Goal: Answer question/provide support: Share knowledge or assist other users

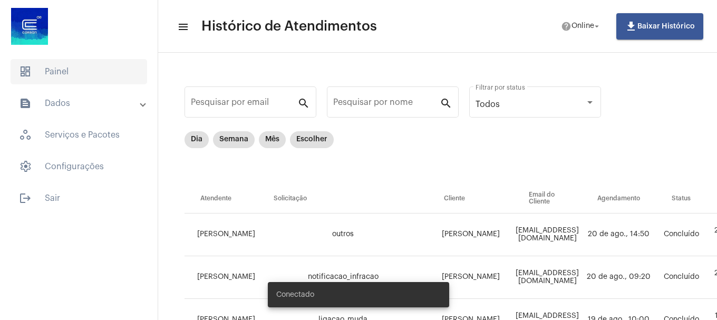
click at [81, 78] on span "dashboard Painel" at bounding box center [79, 71] width 137 height 25
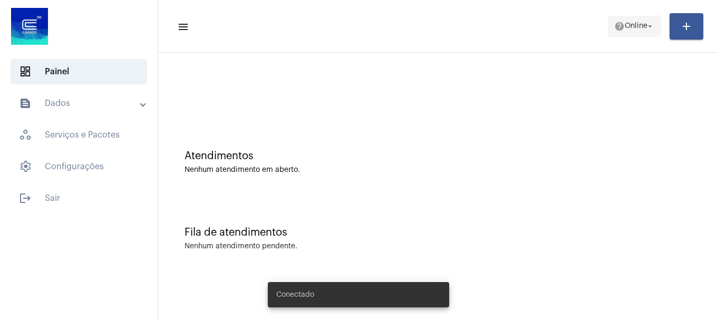
click at [625, 28] on span "Online" at bounding box center [636, 26] width 23 height 7
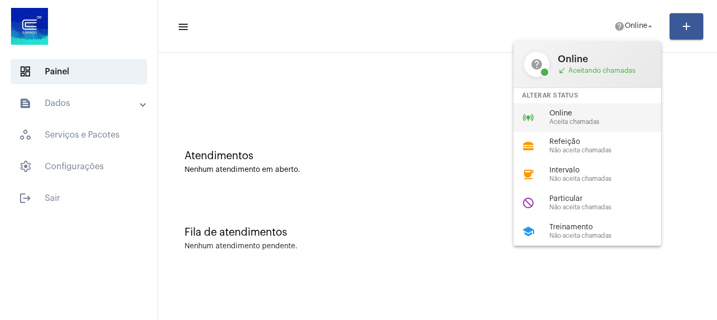
drag, startPoint x: 593, startPoint y: 132, endPoint x: 599, endPoint y: 121, distance: 12.5
click at [599, 121] on div "help Online call_received Aceitando chamadas Alterar Status online_prediction O…" at bounding box center [588, 143] width 148 height 205
click at [599, 121] on div "Atendimentos Nenhum atendimento em aberto." at bounding box center [438, 157] width 549 height 76
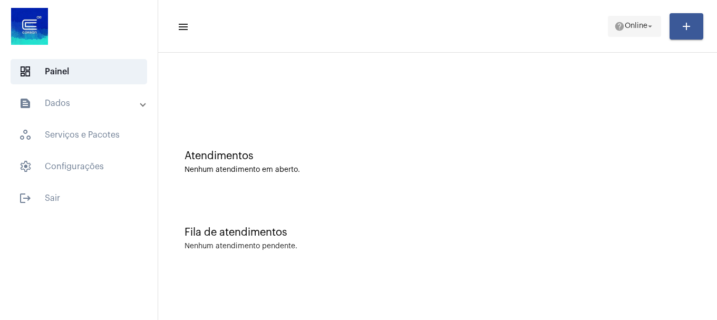
click at [630, 32] on span "help Online arrow_drop_down" at bounding box center [635, 25] width 41 height 19
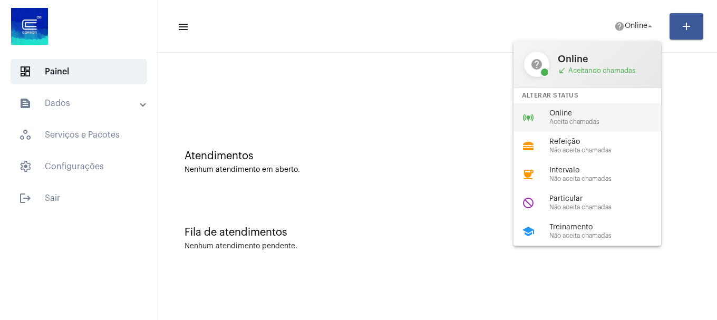
click at [605, 104] on div "online_prediction Online Aceita chamadas" at bounding box center [596, 117] width 165 height 28
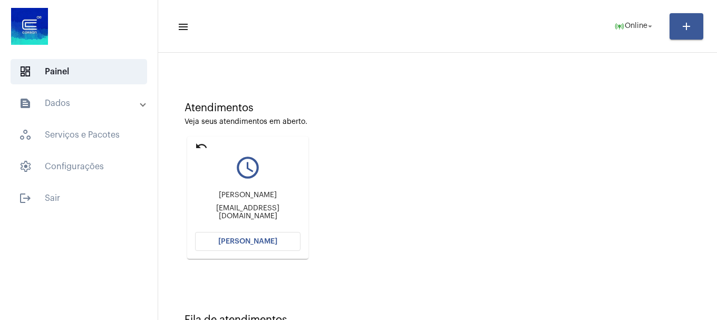
scroll to position [92, 0]
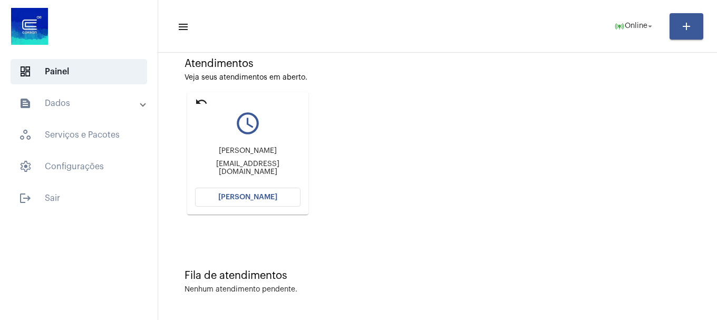
click at [283, 180] on div "Rosilene da Silva Nascimento Souza Anamlene@hotmail.com" at bounding box center [248, 161] width 106 height 47
click at [273, 198] on span "[PERSON_NAME]" at bounding box center [247, 197] width 59 height 7
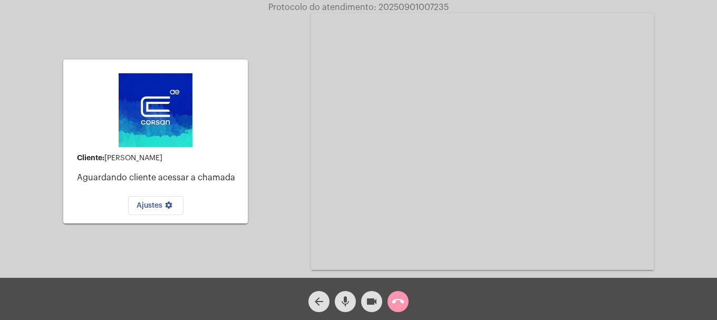
click at [341, 313] on div "arrow_back mic videocam call_end" at bounding box center [358, 299] width 717 height 42
click at [346, 305] on mat-icon "mic" at bounding box center [345, 301] width 13 height 13
click at [346, 305] on mat-icon "mic_off" at bounding box center [345, 301] width 13 height 13
click at [346, 305] on mat-icon "mic" at bounding box center [345, 301] width 13 height 13
click at [340, 301] on mat-icon "mic_off" at bounding box center [345, 301] width 13 height 13
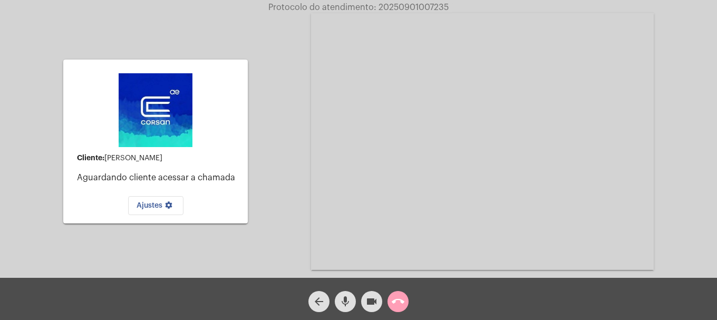
click at [401, 293] on span "call_end" at bounding box center [398, 301] width 13 height 21
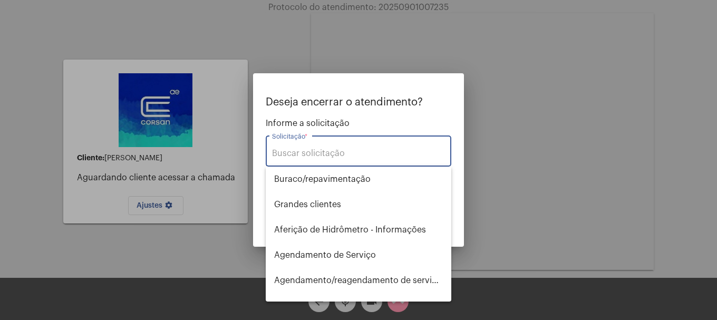
click at [402, 148] on div "Solicitação *" at bounding box center [358, 149] width 173 height 33
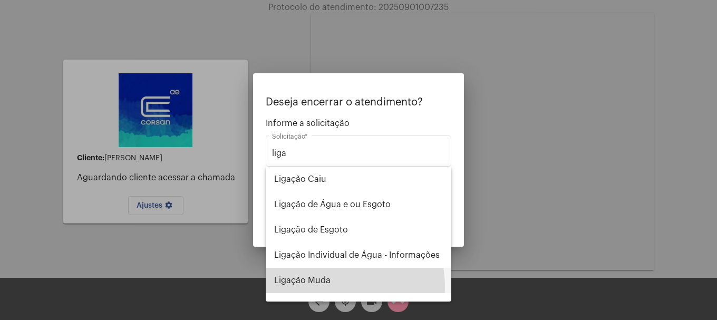
click at [331, 286] on span "Ligação Muda" at bounding box center [358, 280] width 169 height 25
type input "Ligação Muda"
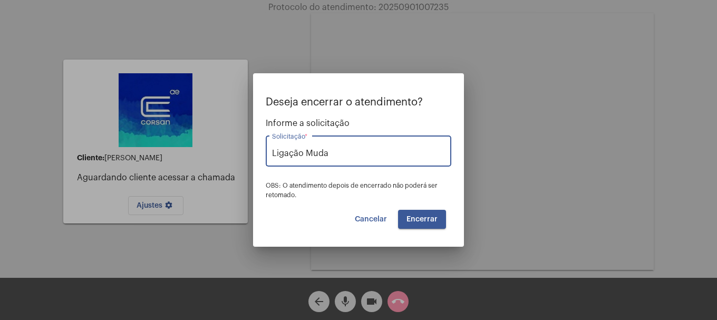
click at [417, 226] on button "Encerrar" at bounding box center [422, 219] width 48 height 19
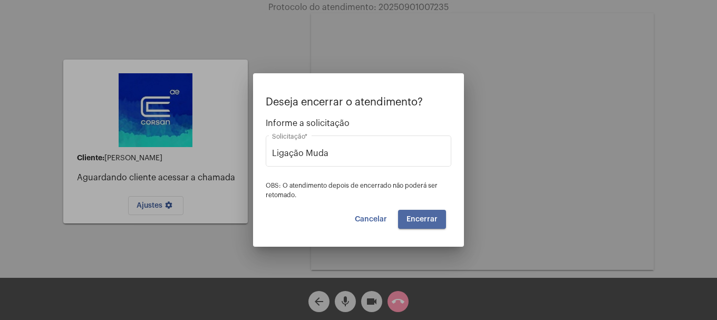
click at [417, 226] on button "Encerrar" at bounding box center [422, 219] width 48 height 19
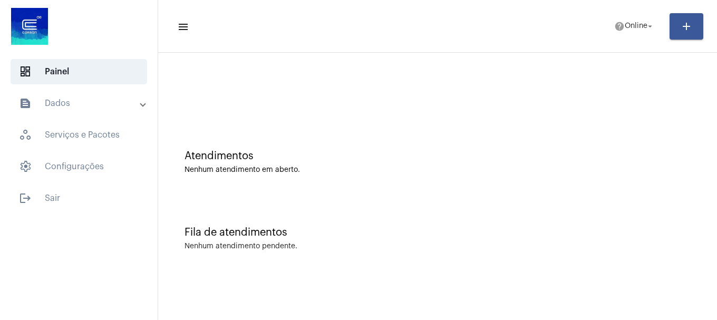
click at [308, 319] on mat-sidenav-content "menu help Online arrow_drop_down add Atendimentos Nenhum atendimento em aberto.…" at bounding box center [437, 160] width 559 height 320
click at [619, 13] on mat-toolbar-row "menu help Online arrow_drop_down add" at bounding box center [437, 26] width 559 height 34
click at [619, 20] on span "help Online arrow_drop_down" at bounding box center [635, 25] width 41 height 19
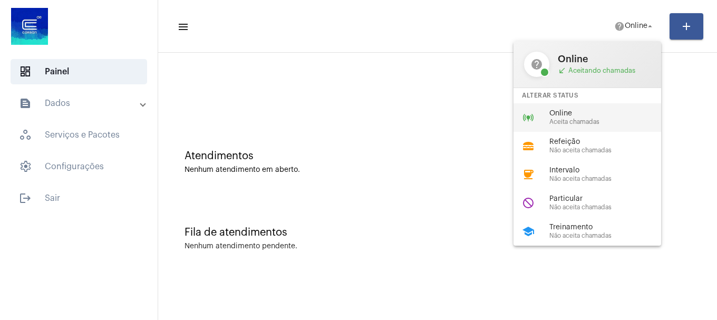
click at [563, 121] on span "Aceita chamadas" at bounding box center [610, 122] width 120 height 7
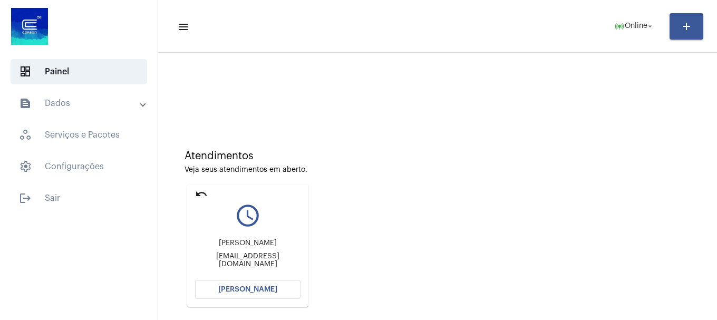
click at [265, 298] on button "[PERSON_NAME]" at bounding box center [248, 289] width 106 height 19
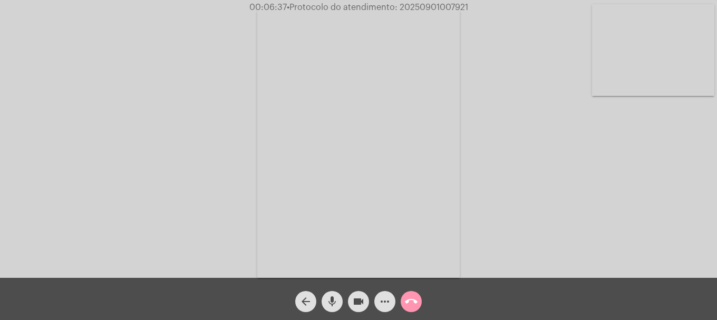
click at [384, 306] on mat-icon "more_horiz" at bounding box center [385, 301] width 13 height 13
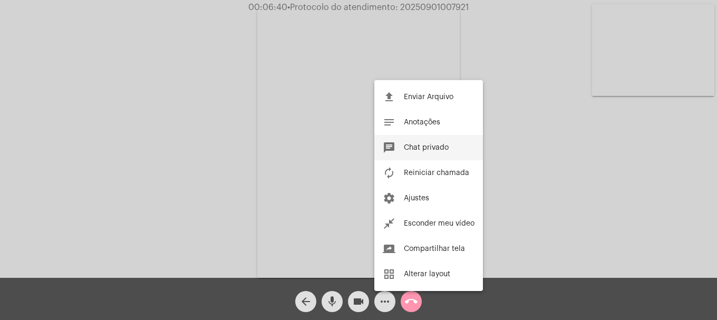
click at [423, 151] on span "Chat privado" at bounding box center [426, 147] width 45 height 7
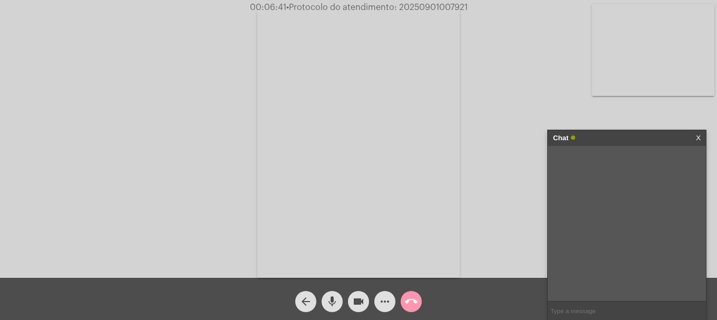
click at [578, 311] on input "text" at bounding box center [627, 311] width 158 height 18
type input "oi"
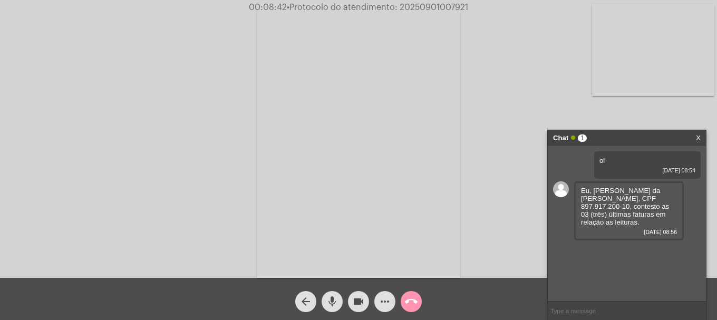
click at [359, 296] on mat-icon "videocam" at bounding box center [358, 301] width 13 height 13
click at [359, 296] on mat-icon "videocam_off" at bounding box center [358, 301] width 13 height 13
click at [618, 39] on video at bounding box center [653, 50] width 122 height 92
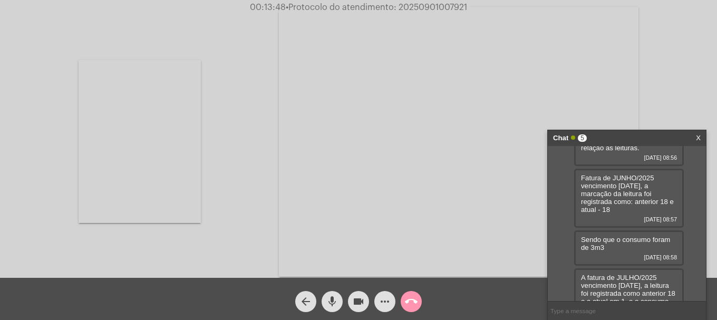
scroll to position [186, 0]
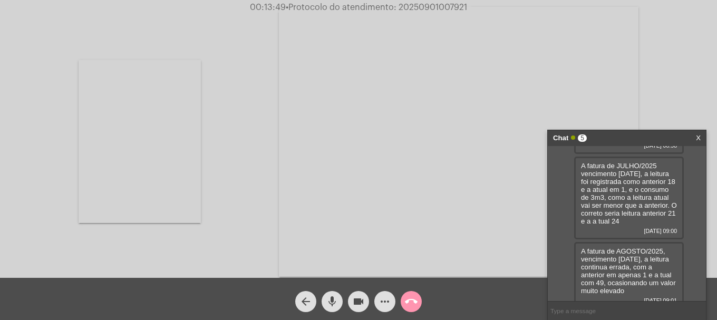
drag, startPoint x: 580, startPoint y: 188, endPoint x: 663, endPoint y: 282, distance: 125.2
click at [663, 282] on div "oi 01/09/2025 08:54 Eu, Edson da Rosa Facklamm, CPF 897.917.200-10, contesto as…" at bounding box center [627, 223] width 158 height 155
copy div "Eu, Edson da Rosa Facklamm, CPF 897.917.200-10, contesto as 03 (três) últimas f…"
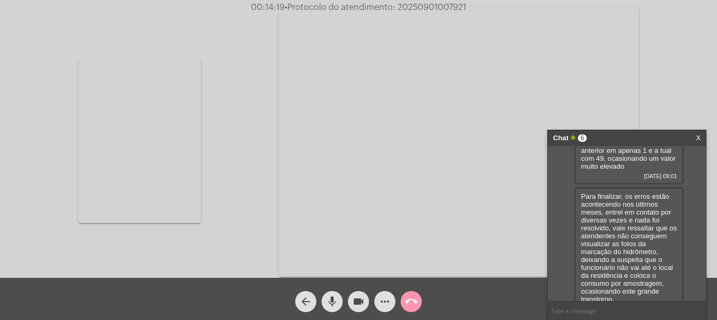
scroll to position [319, 0]
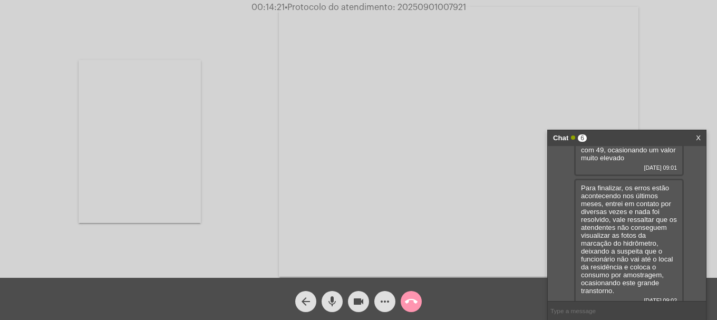
click at [669, 271] on div "Para finalizar, os erros estão acontecendo nos últimos meses, entrei em contato…" at bounding box center [629, 244] width 110 height 130
drag, startPoint x: 580, startPoint y: 180, endPoint x: 619, endPoint y: 283, distance: 110.0
click at [619, 283] on div "Para finalizar, os erros estão acontecendo nos últimos meses, entrei em contato…" at bounding box center [629, 244] width 110 height 130
copy span "Para finalizar, os erros estão acontecendo nos últimos meses, entrei em contato…"
click at [410, 5] on span "• Protocolo do atendimento: 20250901007921" at bounding box center [375, 7] width 181 height 8
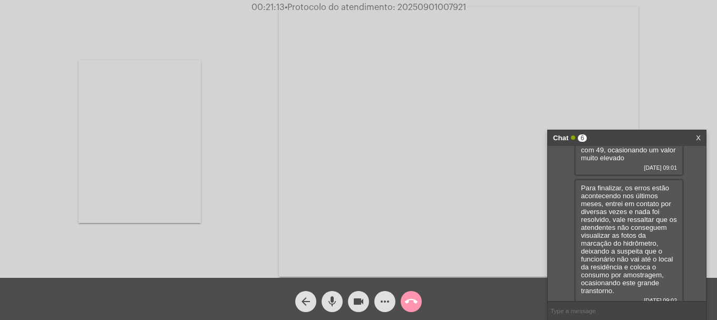
click at [410, 5] on span "• Protocolo do atendimento: 20250901007921" at bounding box center [375, 7] width 181 height 8
copy span "20250901007921"
click at [620, 312] on input "text" at bounding box center [627, 311] width 158 height 18
paste input "20250901007921"
type input "20250901007921"
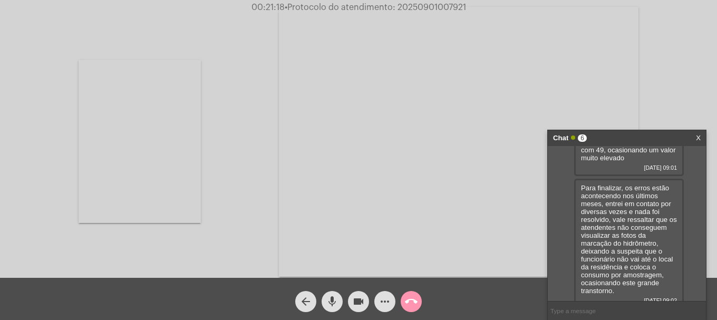
scroll to position [349, 0]
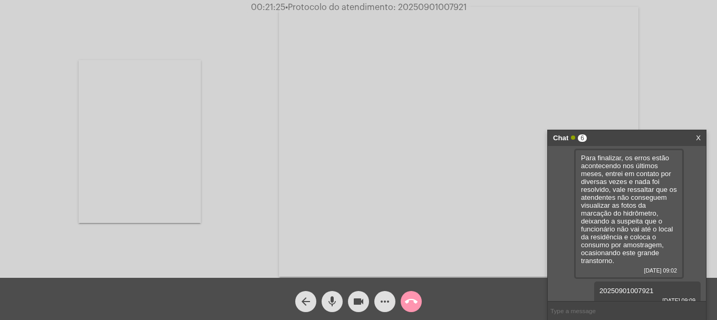
click at [410, 309] on span "call_end" at bounding box center [411, 301] width 13 height 21
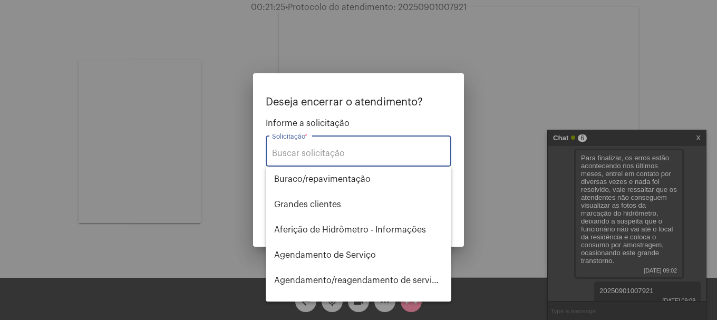
click at [313, 155] on input "Solicitação *" at bounding box center [358, 153] width 173 height 9
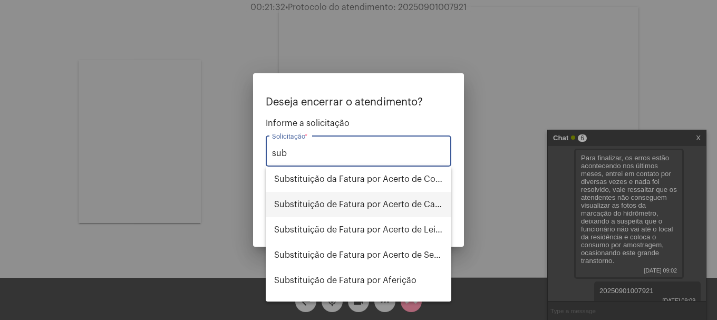
click at [371, 206] on span "Substituição de Fatura por Acerto de Cadastro" at bounding box center [358, 204] width 169 height 25
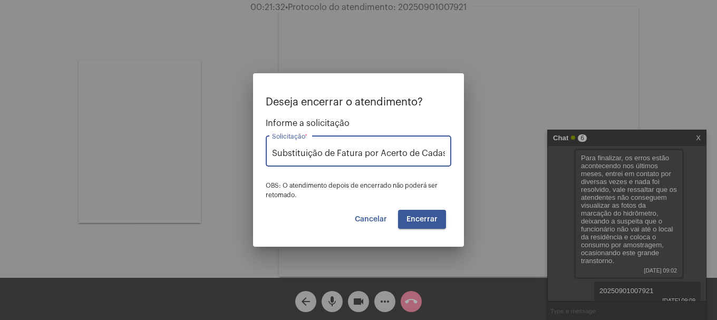
scroll to position [0, 11]
click at [417, 152] on input "Substituição de Fatura por Acerto de Cadastro" at bounding box center [358, 153] width 173 height 9
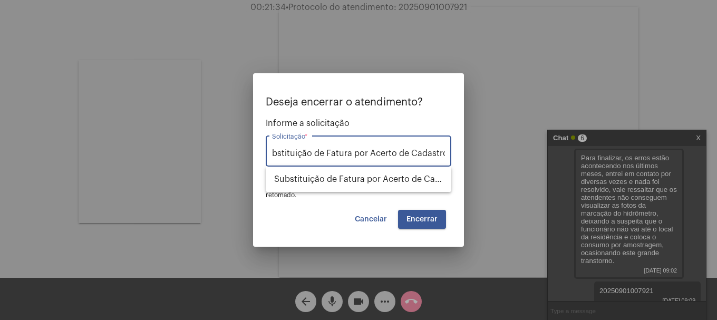
scroll to position [0, 0]
drag, startPoint x: 448, startPoint y: 153, endPoint x: 362, endPoint y: 155, distance: 85.5
click at [362, 155] on div "Substituição de Fatura por Acerto de Cadastro Solicitação *" at bounding box center [359, 149] width 186 height 33
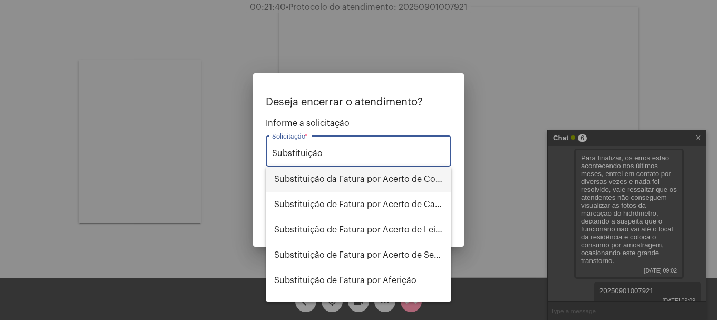
click at [392, 175] on span "Substituição da Fatura por Acerto de Consumo" at bounding box center [358, 179] width 169 height 25
type input "Substituição da Fatura por Acerto de Consumo"
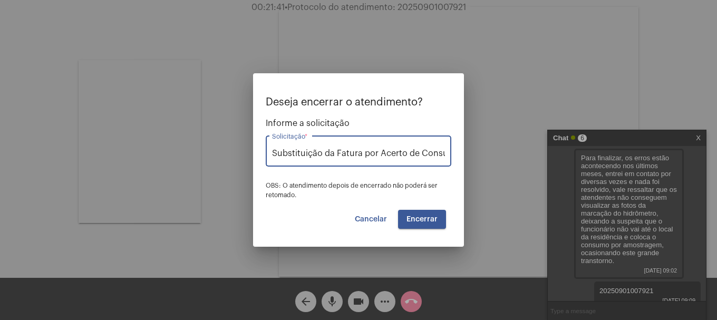
scroll to position [0, 13]
click at [424, 211] on button "Encerrar" at bounding box center [422, 219] width 48 height 19
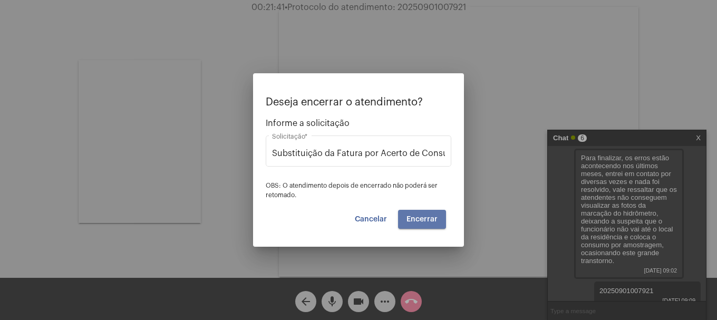
click at [424, 211] on button "Encerrar" at bounding box center [422, 219] width 48 height 19
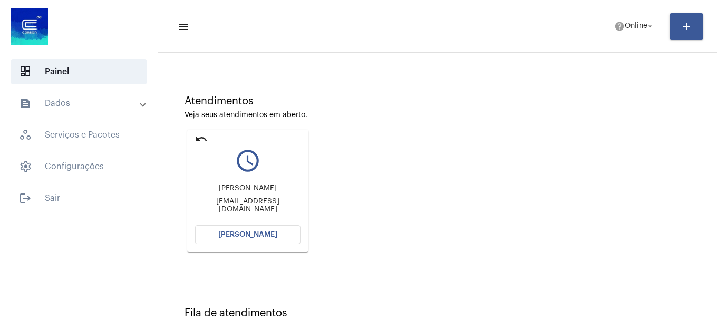
scroll to position [52, 0]
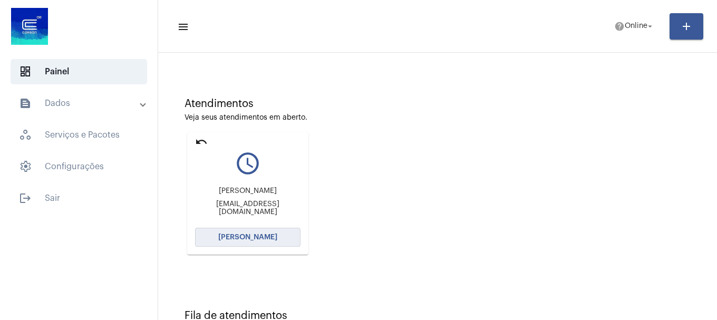
click at [240, 240] on span "[PERSON_NAME]" at bounding box center [247, 237] width 59 height 7
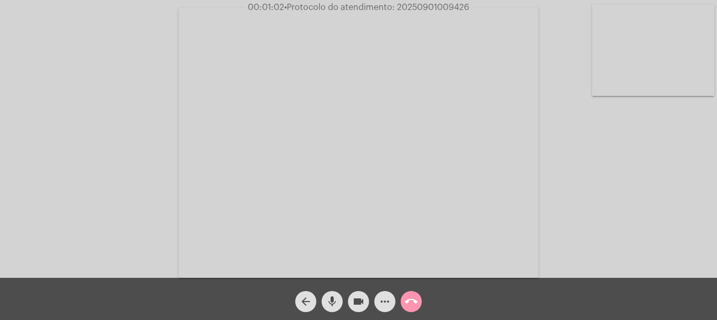
click at [641, 80] on video at bounding box center [653, 50] width 122 height 92
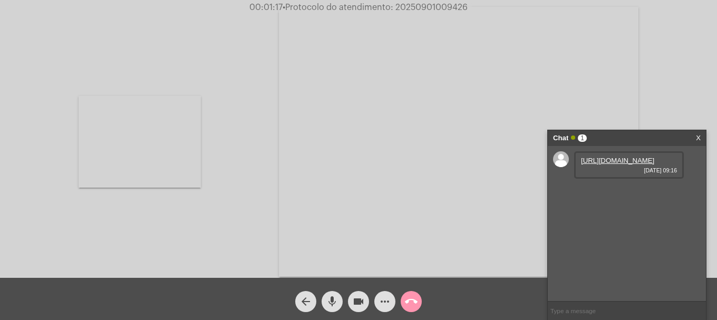
click at [605, 161] on link "https://neft-transfer-bucket.s3.amazonaws.com/temp-16d73e74-98e3-fc46-ed9d-e6c7…" at bounding box center [617, 161] width 73 height 8
click at [593, 195] on link "https://neft-transfer-bucket.s3.amazonaws.com/temp-17dfdd42-77be-4b2c-159e-fc47…" at bounding box center [617, 191] width 73 height 8
click at [605, 225] on span "2699292" at bounding box center [594, 221] width 27 height 8
copy span "2699292"
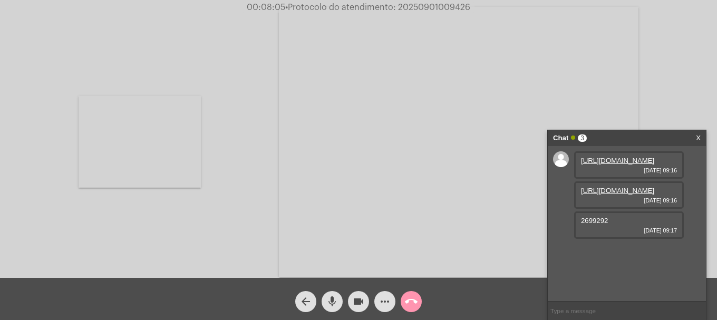
click at [428, 8] on span "• Protocolo do atendimento: 20250901009426" at bounding box center [377, 7] width 185 height 8
copy span "20250901009426"
drag, startPoint x: 445, startPoint y: 293, endPoint x: 468, endPoint y: 296, distance: 23.4
click at [445, 293] on div "arrow_back mic videocam more_horiz call_end" at bounding box center [358, 299] width 717 height 42
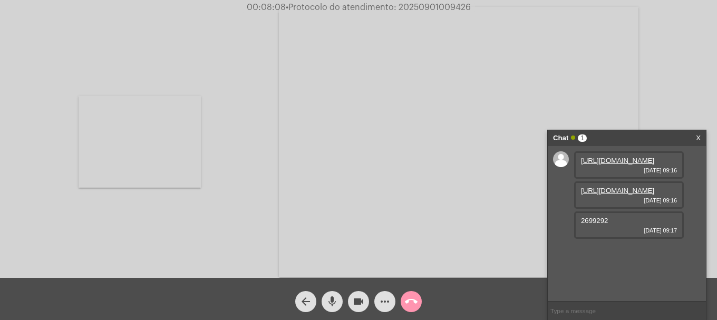
click at [625, 307] on input "text" at bounding box center [627, 311] width 158 height 18
click at [624, 307] on input "text" at bounding box center [627, 311] width 158 height 18
paste input "20250901009426"
type input "20250901009426"
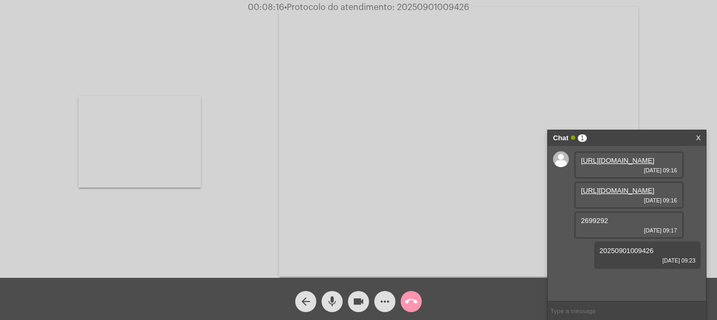
click at [414, 309] on span "call_end" at bounding box center [411, 301] width 13 height 21
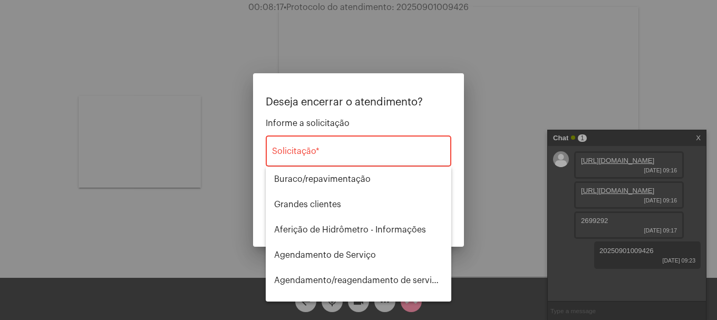
click at [352, 159] on div "Solicitação *" at bounding box center [358, 149] width 173 height 33
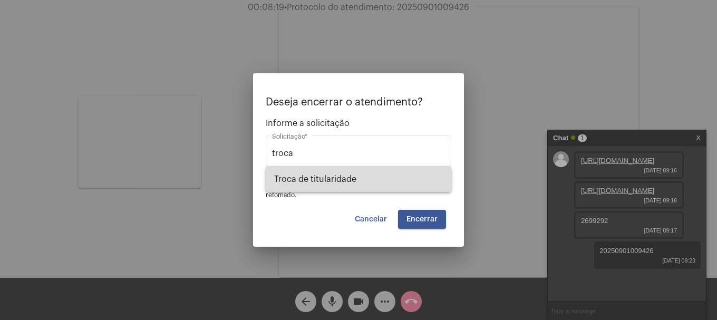
click at [365, 188] on span "Troca de titularidade" at bounding box center [358, 179] width 169 height 25
type input "Troca de titularidade"
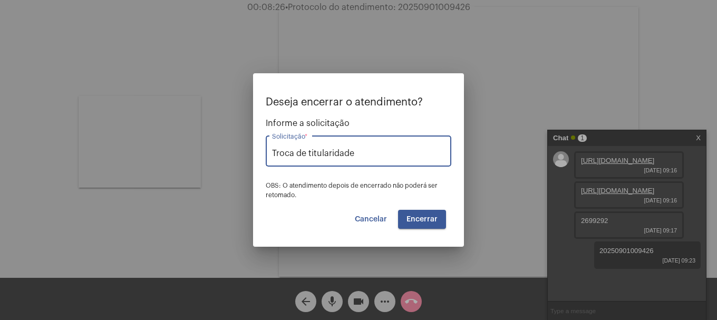
click at [424, 217] on span "Encerrar" at bounding box center [422, 219] width 31 height 7
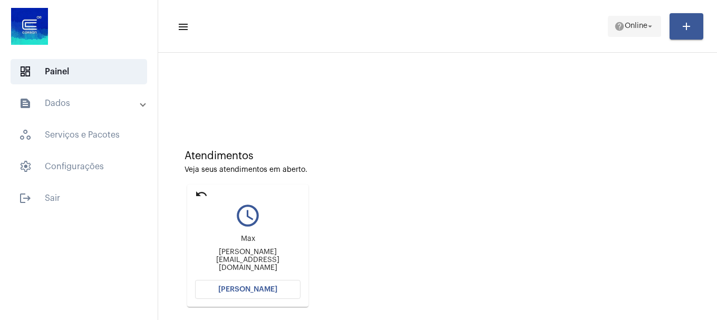
click at [639, 34] on span "help Online arrow_drop_down" at bounding box center [635, 25] width 41 height 19
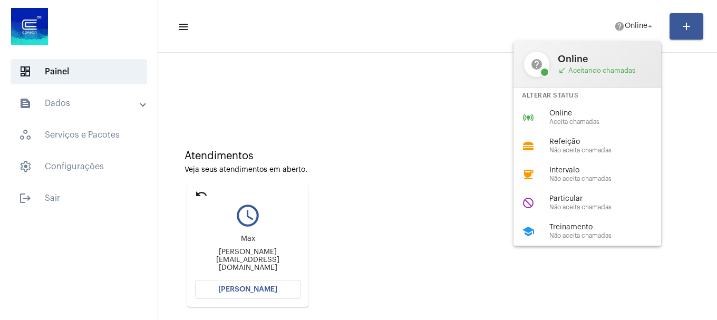
click at [590, 101] on div "Alterar Status" at bounding box center [588, 95] width 148 height 15
click at [580, 112] on div at bounding box center [438, 88] width 549 height 61
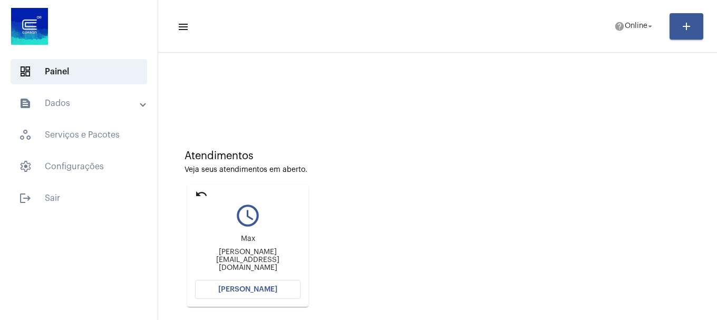
click at [635, 40] on mat-toolbar-row "menu help Online arrow_drop_down add" at bounding box center [437, 26] width 559 height 34
click at [638, 24] on span "Online" at bounding box center [636, 26] width 23 height 7
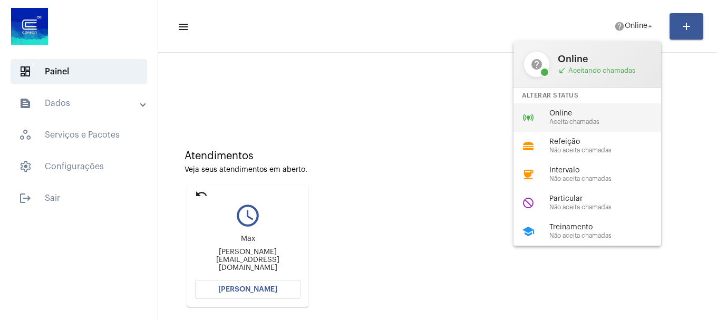
click at [598, 115] on span "Online" at bounding box center [610, 114] width 120 height 8
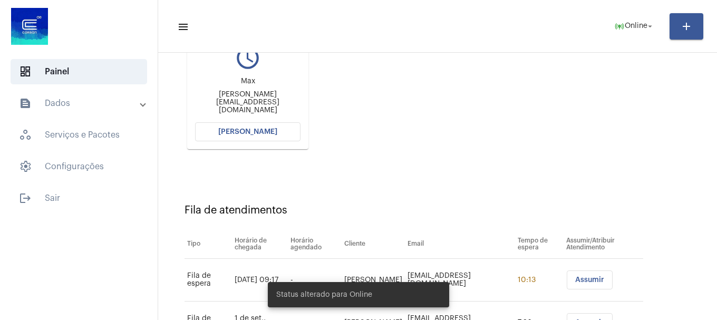
scroll to position [158, 0]
click at [281, 123] on button "[PERSON_NAME]" at bounding box center [248, 131] width 106 height 19
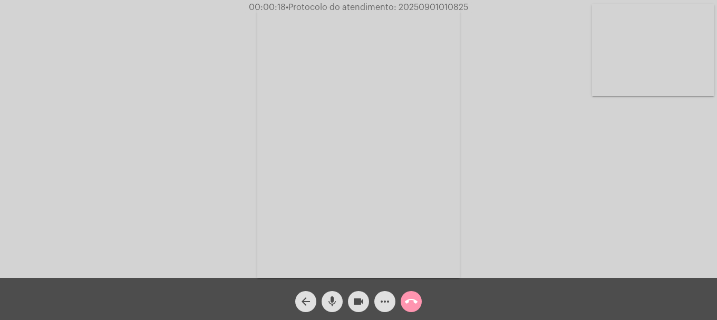
click at [641, 83] on video at bounding box center [653, 50] width 122 height 92
click at [432, 3] on span "• Protocolo do atendimento: 20250901010825" at bounding box center [375, 7] width 183 height 8
copy span "20250901010825"
click at [384, 303] on mat-icon "more_horiz" at bounding box center [385, 301] width 13 height 13
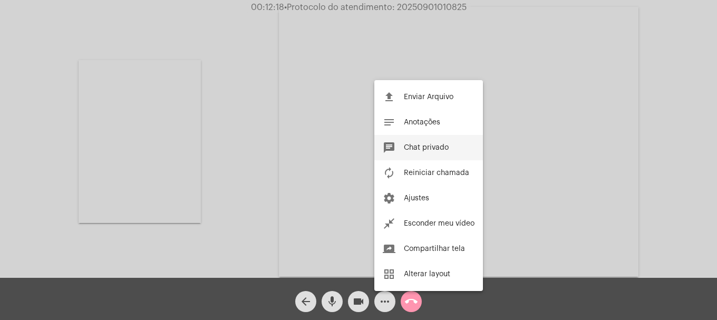
click at [419, 150] on span "Chat privado" at bounding box center [426, 147] width 45 height 7
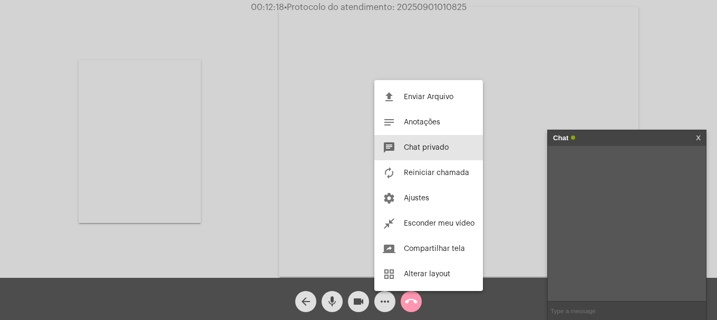
click at [600, 312] on input "text" at bounding box center [627, 311] width 158 height 18
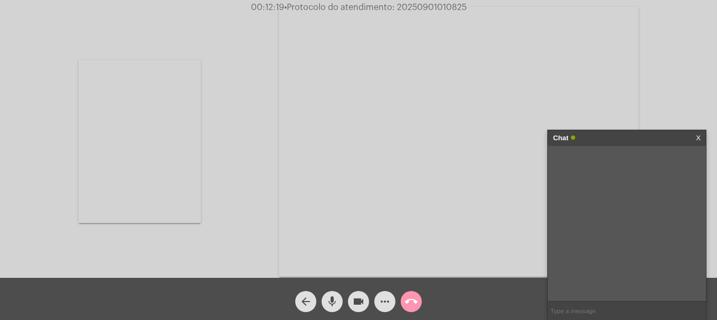
paste input "20250901010825"
type input "20250901010825"
click at [414, 295] on span "call_end" at bounding box center [411, 301] width 13 height 21
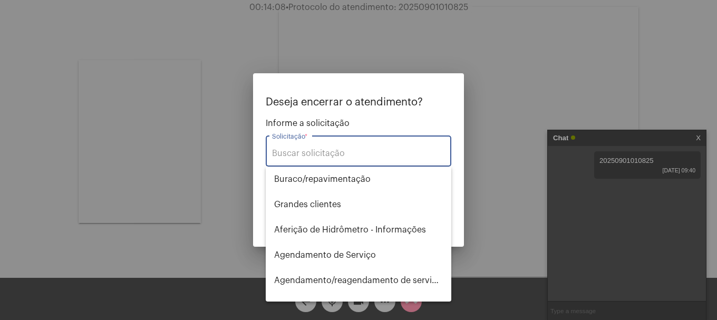
click at [345, 144] on div "Solicitação *" at bounding box center [358, 149] width 173 height 33
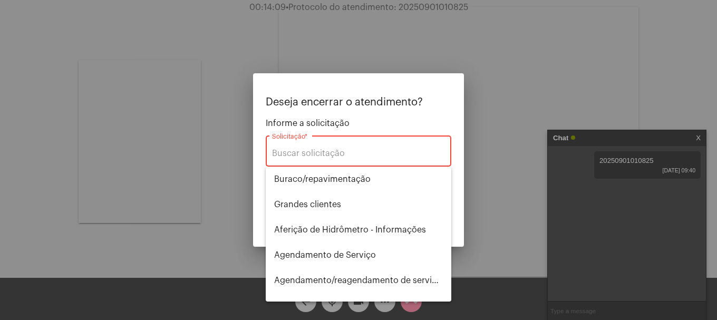
click at [346, 149] on input "Solicitação *" at bounding box center [358, 153] width 173 height 9
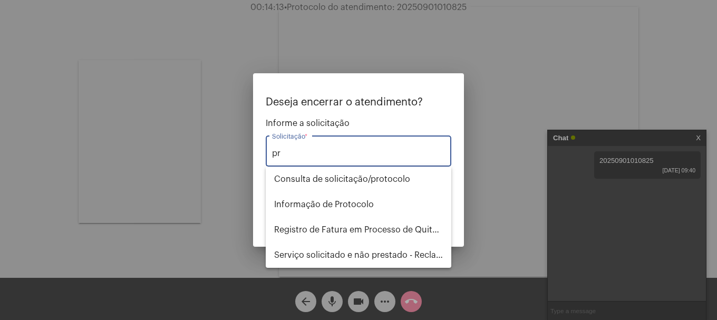
type input "p"
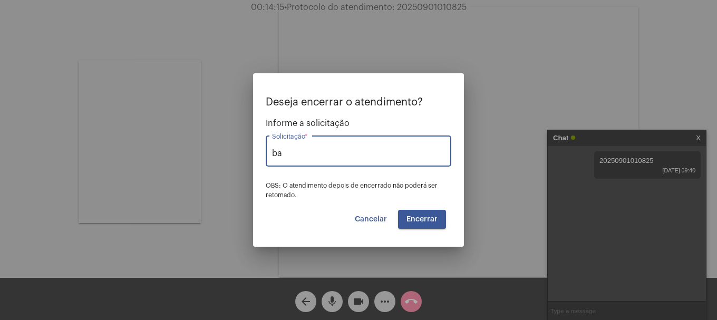
type input "b"
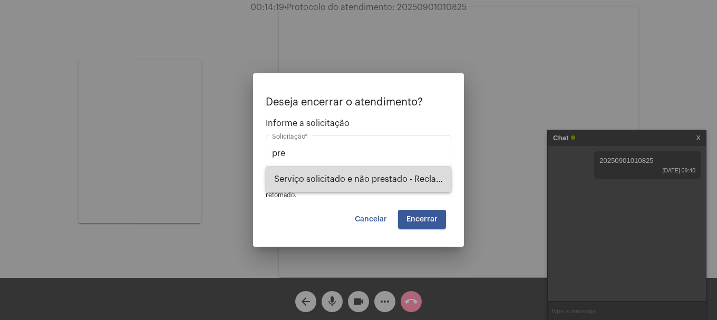
click at [359, 185] on span "Serviço solicitado e não prestado - Reclamação" at bounding box center [358, 179] width 169 height 25
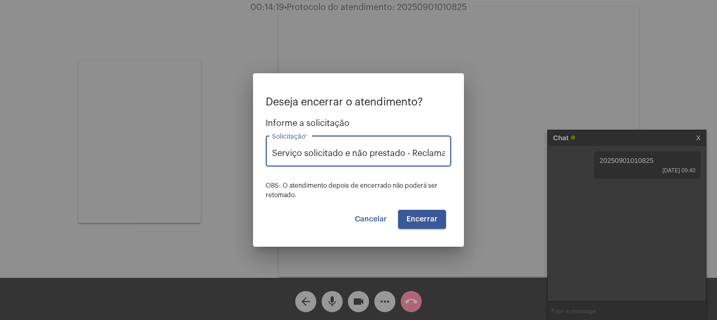
scroll to position [0, 14]
click at [446, 154] on div "Serviço solicitado e não prestado - Reclamação Solicitação *" at bounding box center [359, 149] width 186 height 33
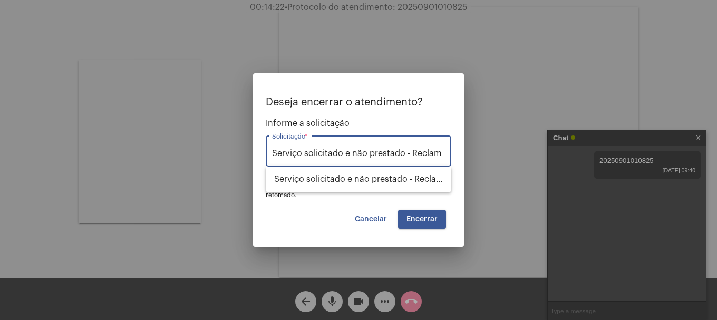
scroll to position [0, 0]
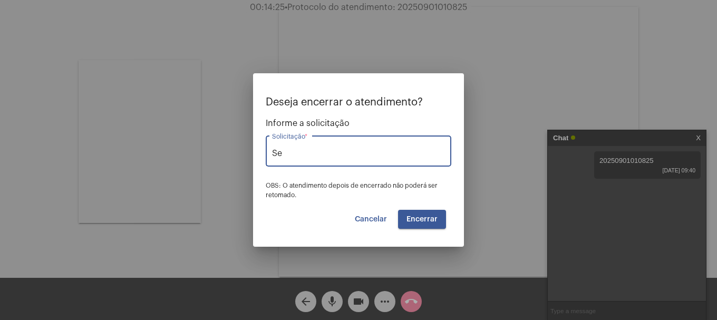
type input "S"
type input "b"
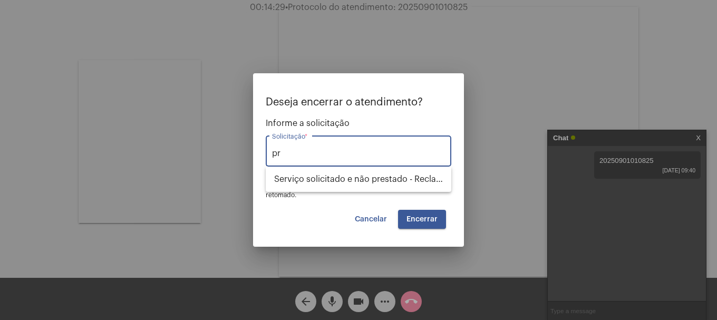
type input "p"
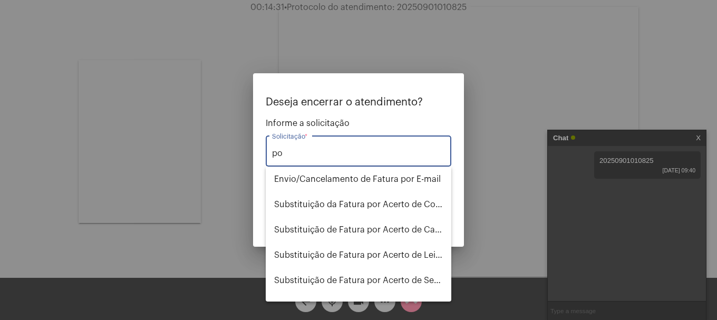
type input "p"
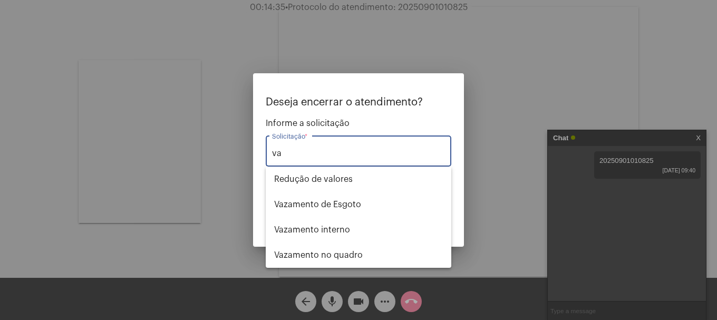
type input "v"
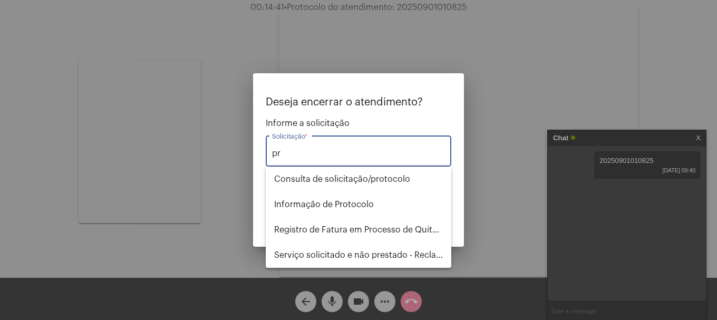
type input "p"
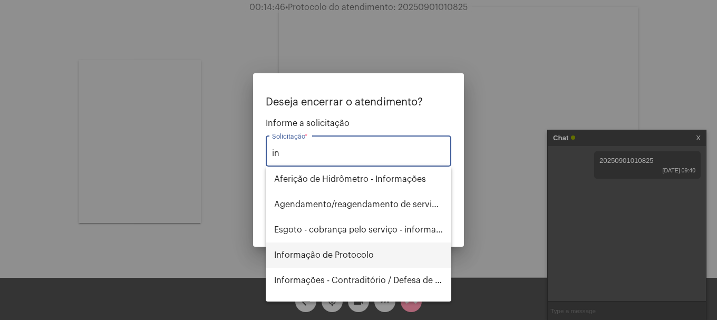
click at [353, 255] on span "Informação de Protocolo" at bounding box center [358, 255] width 169 height 25
type input "Informação de Protocolo"
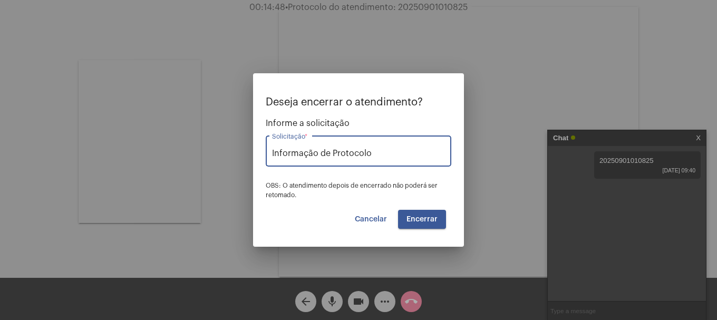
click at [432, 216] on span "Encerrar" at bounding box center [422, 219] width 31 height 7
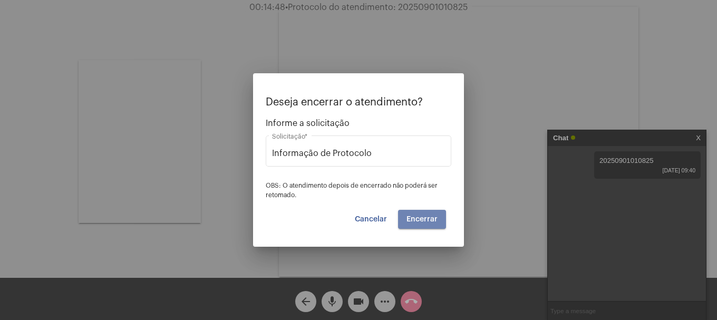
click at [432, 216] on span "Encerrar" at bounding box center [422, 219] width 31 height 7
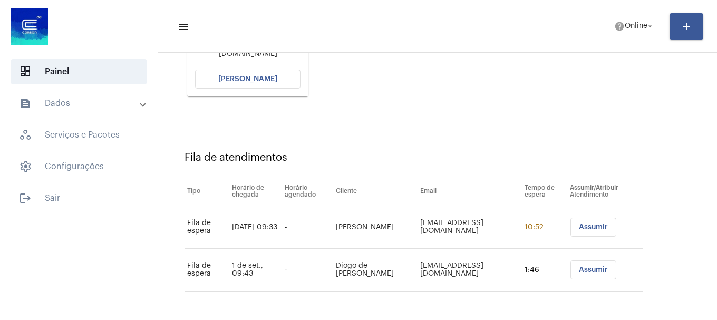
scroll to position [158, 0]
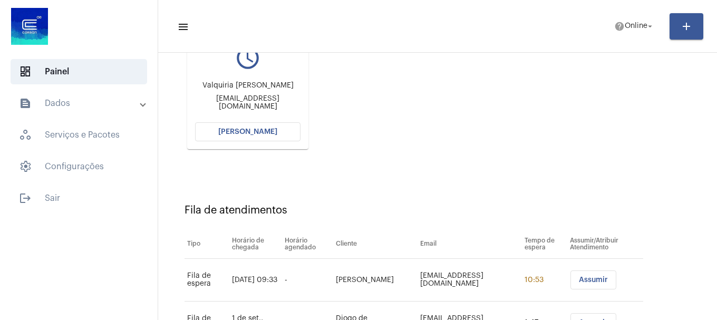
click at [225, 134] on span "[PERSON_NAME]" at bounding box center [247, 131] width 59 height 7
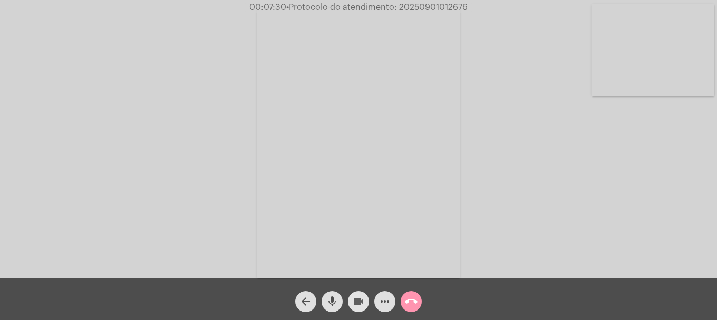
click at [357, 310] on span "videocam" at bounding box center [358, 301] width 13 height 21
click at [357, 310] on span "videocam_off" at bounding box center [358, 301] width 13 height 21
click at [660, 42] on video at bounding box center [653, 50] width 122 height 92
click at [100, 119] on video at bounding box center [140, 141] width 122 height 163
click at [633, 58] on video at bounding box center [653, 50] width 122 height 92
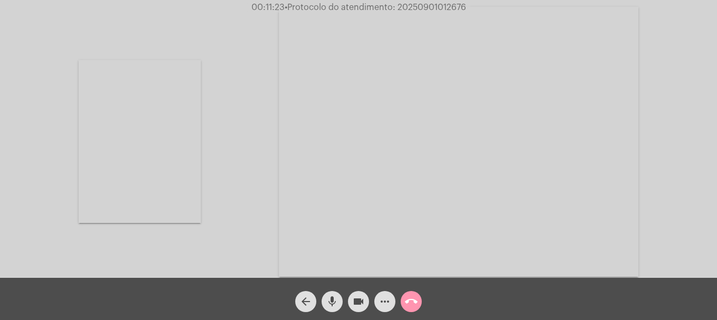
drag, startPoint x: 90, startPoint y: 145, endPoint x: 103, endPoint y: 144, distance: 12.7
click at [94, 145] on video at bounding box center [140, 141] width 122 height 163
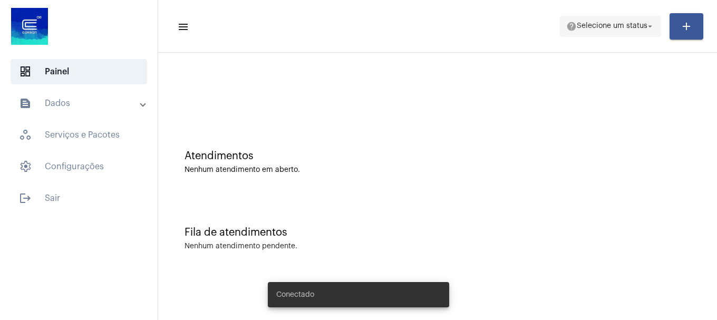
click at [595, 25] on span "Selecione um status" at bounding box center [612, 26] width 71 height 7
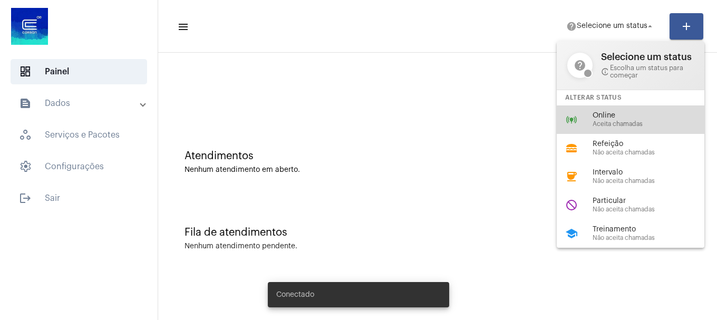
click at [581, 106] on div "online_prediction Online Aceita chamadas" at bounding box center [639, 120] width 165 height 28
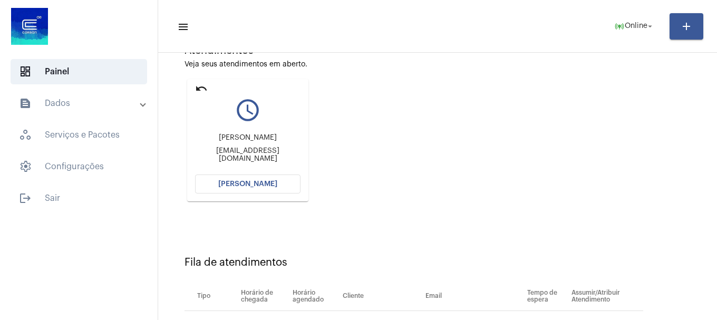
scroll to position [105, 0]
click at [261, 187] on span "[PERSON_NAME]" at bounding box center [247, 184] width 59 height 7
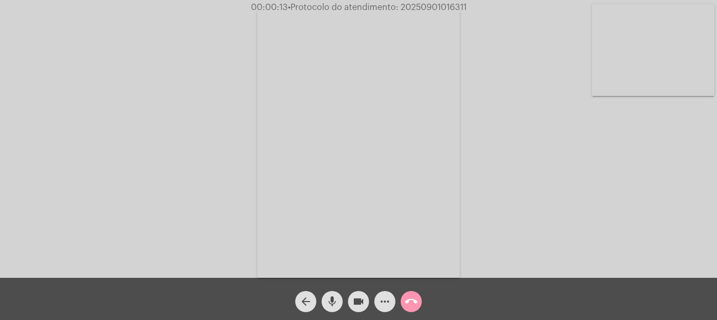
click at [326, 309] on span "mic" at bounding box center [332, 301] width 13 height 21
click at [623, 91] on video at bounding box center [653, 50] width 122 height 92
click at [334, 304] on mat-icon "mic_off" at bounding box center [332, 301] width 13 height 13
click at [360, 304] on mat-icon "videocam" at bounding box center [358, 301] width 13 height 13
click at [347, 292] on div "videocam_off" at bounding box center [359, 299] width 26 height 26
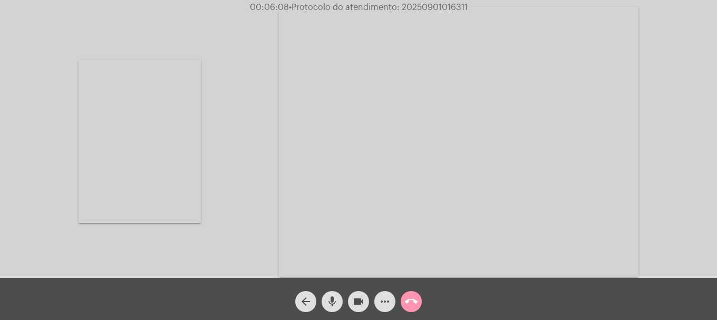
click at [357, 295] on mat-icon "videocam" at bounding box center [358, 301] width 13 height 13
click at [357, 295] on mat-icon "videocam_off" at bounding box center [358, 301] width 13 height 13
click at [429, 7] on span "• Protocolo do atendimento: 20250901016311" at bounding box center [375, 7] width 179 height 8
copy span "20250901016311"
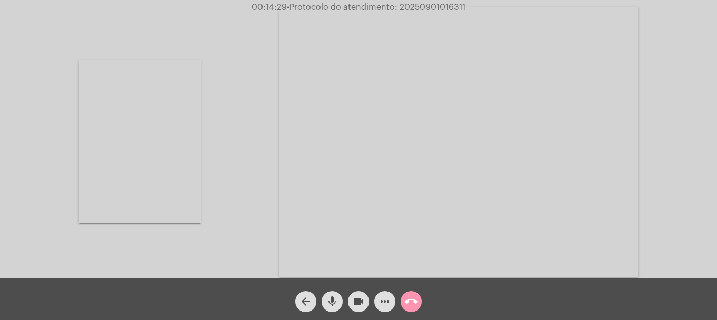
drag, startPoint x: 394, startPoint y: 291, endPoint x: 390, endPoint y: 295, distance: 5.6
click at [391, 295] on div "more_horiz" at bounding box center [385, 299] width 26 height 26
click at [390, 298] on mat-icon "more_horiz" at bounding box center [385, 301] width 13 height 13
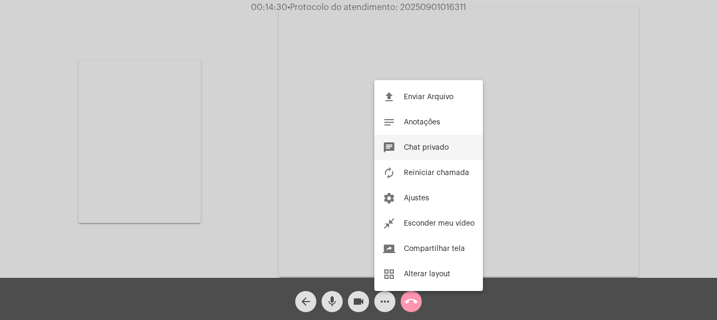
click at [406, 155] on button "chat Chat privado" at bounding box center [429, 147] width 109 height 25
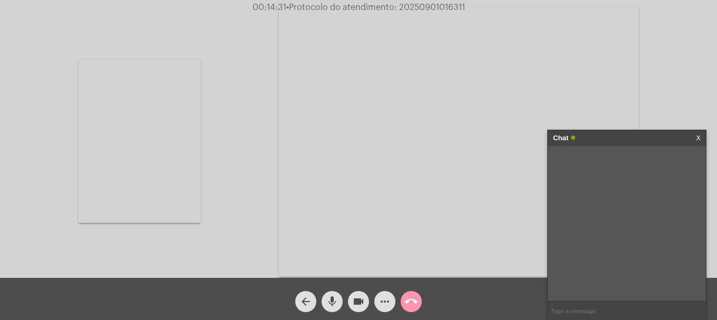
click at [625, 307] on input "text" at bounding box center [627, 311] width 158 height 18
paste input "20250901016311"
type input "20250901016311"
click at [406, 294] on span "call_end" at bounding box center [411, 301] width 13 height 21
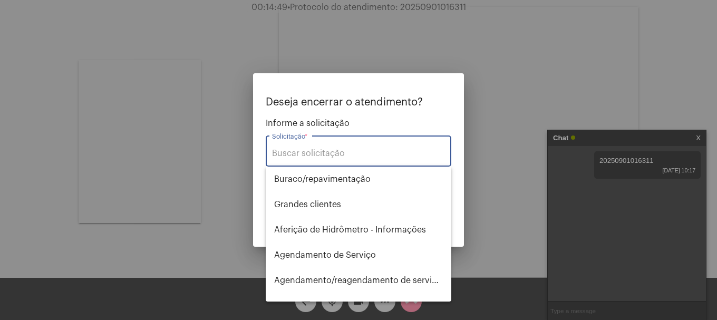
click at [347, 161] on div "Solicitação *" at bounding box center [358, 149] width 173 height 33
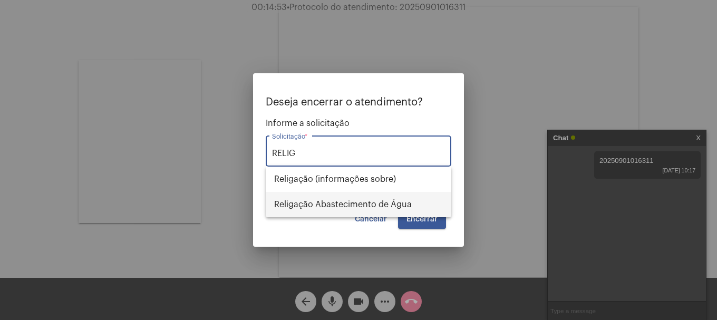
click at [341, 204] on span "Religação Abastecimento de Água" at bounding box center [358, 204] width 169 height 25
type input "Religação Abastecimento de Água"
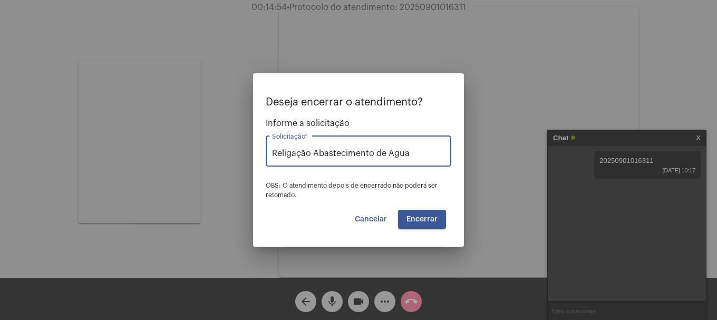
click at [427, 214] on button "Encerrar" at bounding box center [422, 219] width 48 height 19
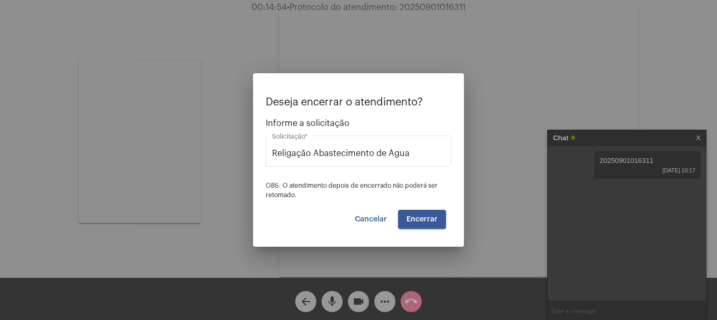
click at [427, 214] on button "Encerrar" at bounding box center [422, 219] width 48 height 19
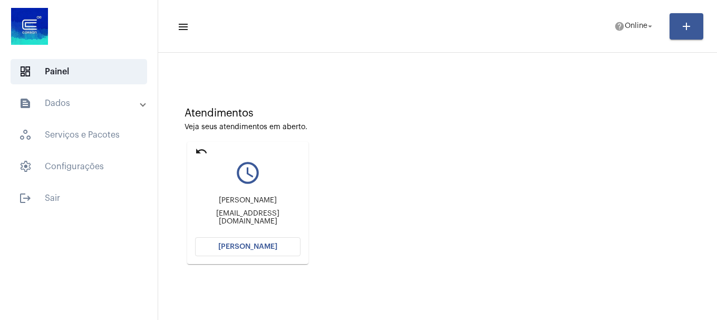
scroll to position [9, 0]
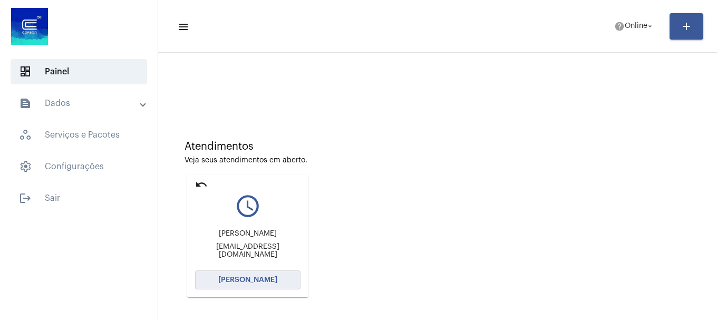
click at [281, 274] on button "[PERSON_NAME]" at bounding box center [248, 280] width 106 height 19
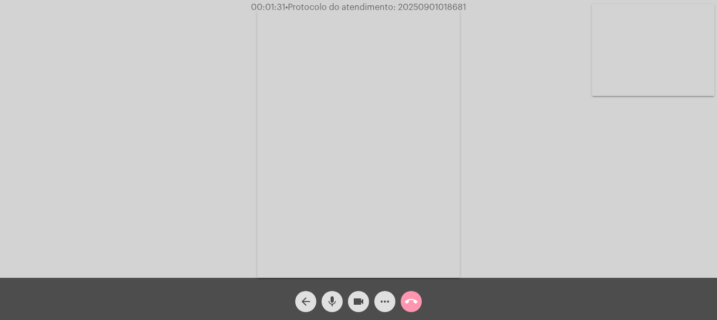
click at [694, 5] on div "00:01:31 • Protocolo do atendimento: 20250901018681" at bounding box center [358, 7] width 717 height 9
click at [677, 60] on video at bounding box center [653, 50] width 122 height 92
click at [476, 99] on video at bounding box center [459, 142] width 360 height 270
click at [444, 180] on video at bounding box center [488, 141] width 343 height 257
click at [394, 299] on button "more_horiz" at bounding box center [385, 301] width 21 height 21
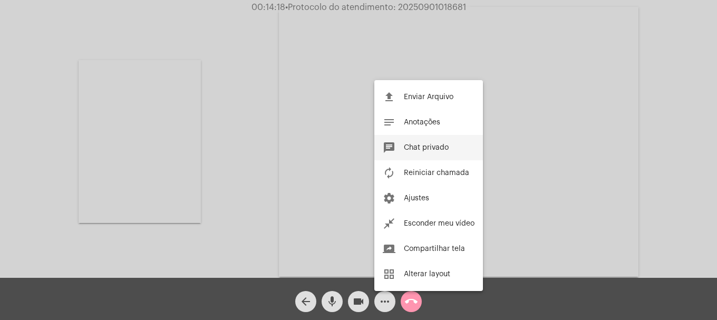
click at [435, 148] on span "Chat privado" at bounding box center [426, 147] width 45 height 7
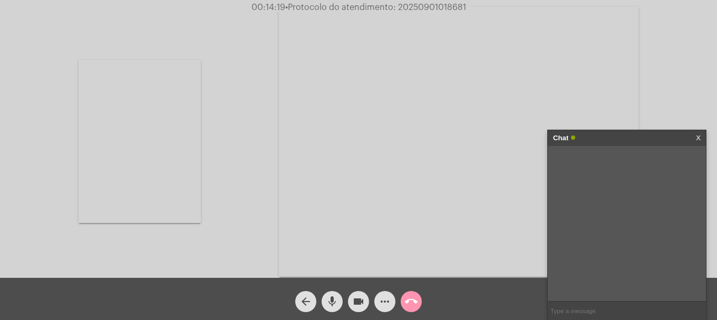
click at [619, 317] on input "text" at bounding box center [627, 311] width 158 height 18
type input "OI"
click at [692, 95] on div "Acessando Câmera e Microfone..." at bounding box center [358, 141] width 715 height 278
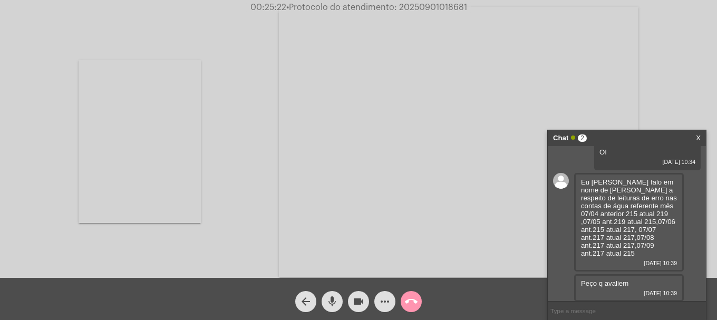
scroll to position [9, 0]
click at [411, 10] on span "• Protocolo do atendimento: 20250901018681" at bounding box center [376, 7] width 181 height 8
copy span "20250901018681"
click at [360, 299] on mat-icon "videocam" at bounding box center [358, 301] width 13 height 13
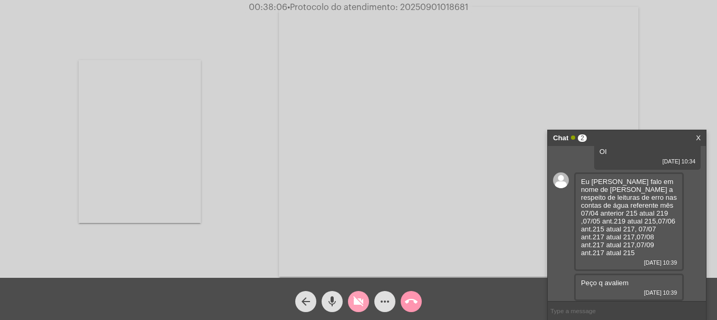
click at [351, 295] on button "videocam_off" at bounding box center [358, 301] width 21 height 21
copy span "20250901018681"
click at [595, 304] on input "text" at bounding box center [627, 311] width 158 height 18
paste input "20250901018681"
type input "20250901018681"
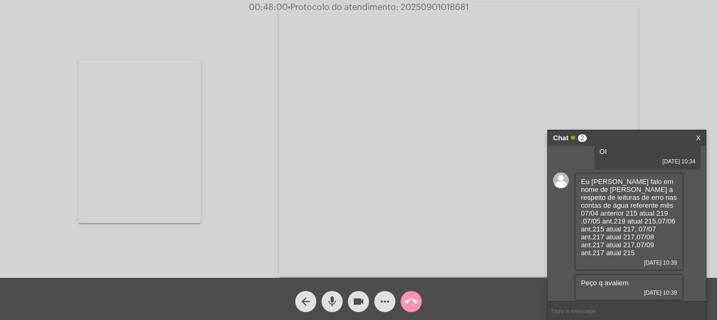
scroll to position [39, 0]
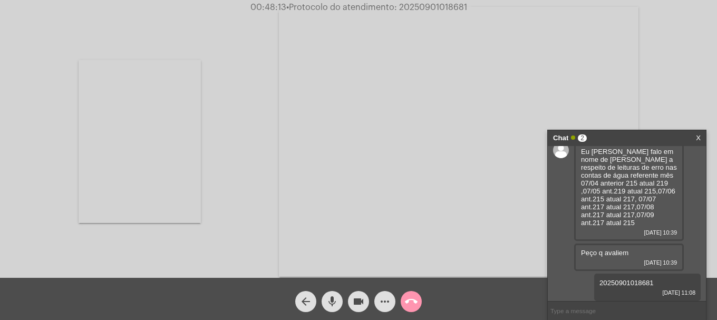
click at [418, 307] on button "call_end" at bounding box center [411, 301] width 21 height 21
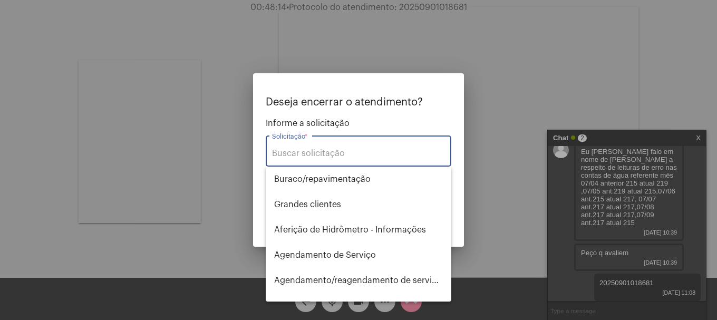
click at [327, 147] on div "Solicitação *" at bounding box center [358, 149] width 173 height 33
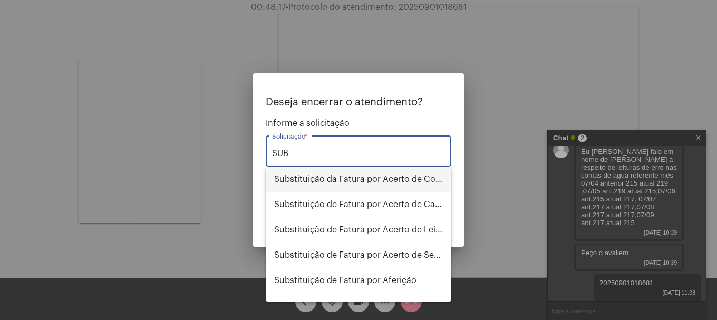
click at [423, 173] on span "Substituição da Fatura por Acerto de Consumo" at bounding box center [358, 179] width 169 height 25
type input "Substituição da Fatura por Acerto de Consumo"
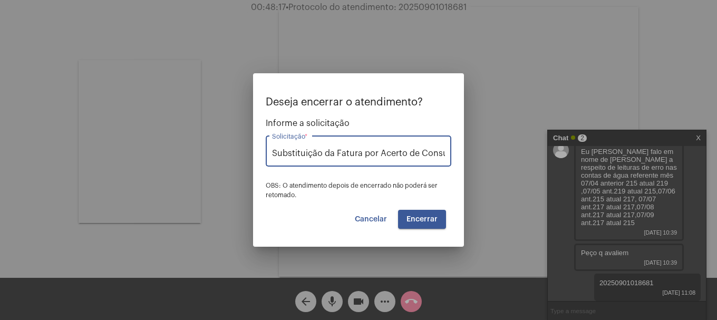
scroll to position [0, 13]
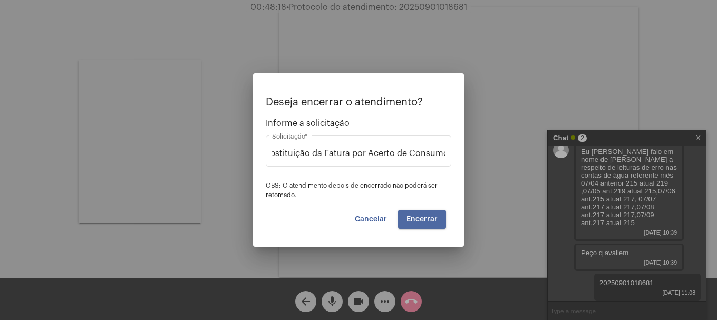
click at [432, 214] on button "Encerrar" at bounding box center [422, 219] width 48 height 19
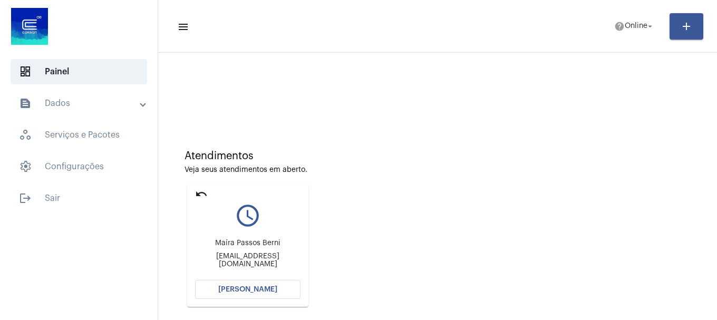
click at [284, 293] on button "[PERSON_NAME]" at bounding box center [248, 289] width 106 height 19
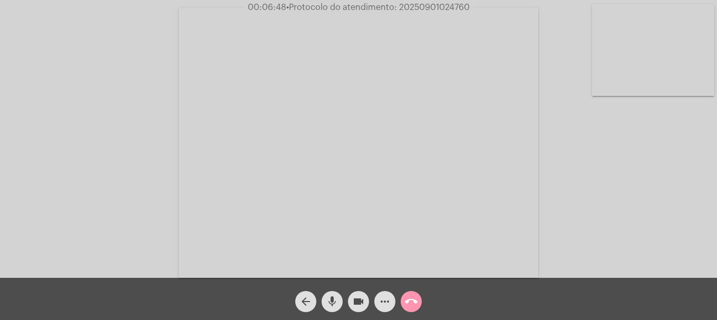
click at [420, 5] on span "• Protocolo do atendimento: 20250901024760" at bounding box center [378, 7] width 184 height 8
copy span "20250901024760"
click at [387, 303] on mat-icon "more_horiz" at bounding box center [385, 301] width 13 height 13
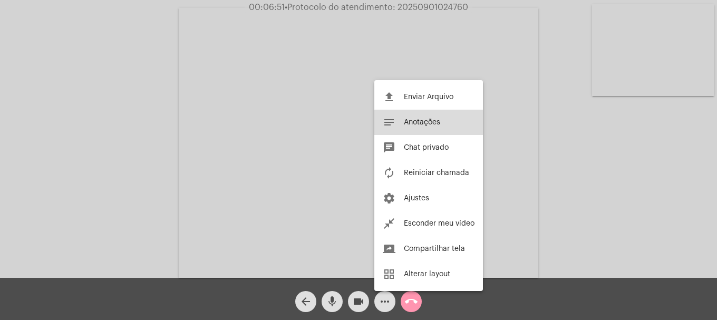
click at [422, 134] on button "notes Anotações" at bounding box center [429, 122] width 109 height 25
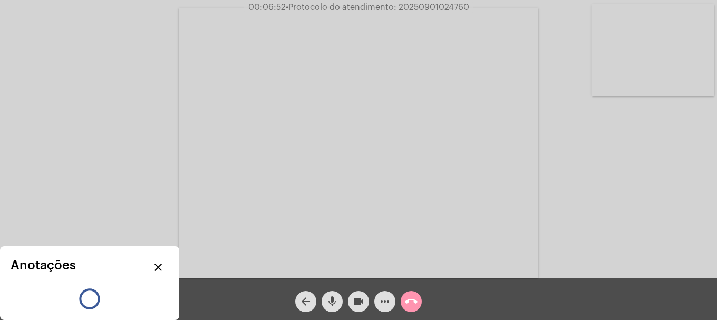
click at [156, 269] on mat-icon "close" at bounding box center [158, 267] width 13 height 13
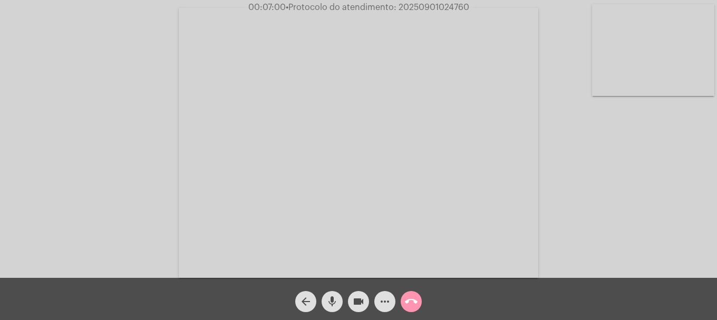
click at [392, 297] on button "more_horiz" at bounding box center [385, 301] width 21 height 21
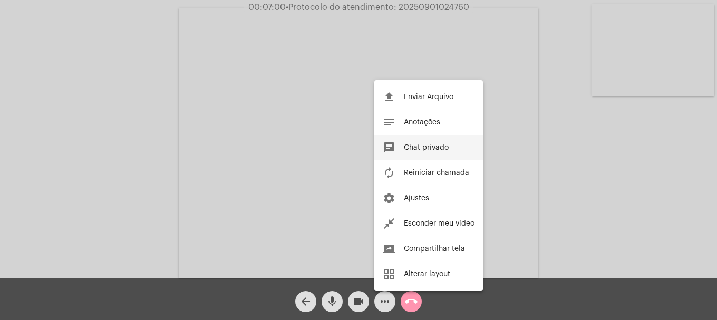
click at [437, 152] on button "chat Chat privado" at bounding box center [429, 147] width 109 height 25
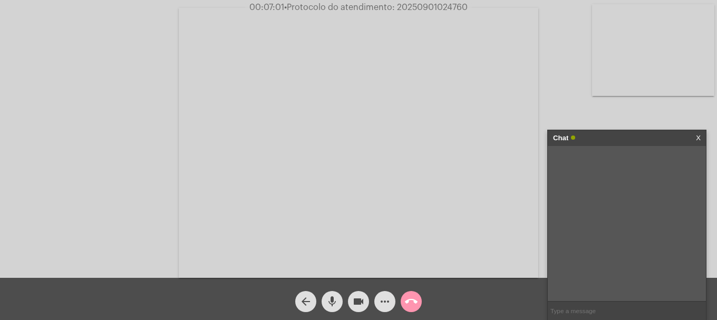
click at [604, 306] on input "text" at bounding box center [627, 311] width 158 height 18
paste input "20250901024760"
type input "20250901024760"
click at [409, 308] on mat-icon "call_end" at bounding box center [411, 301] width 13 height 13
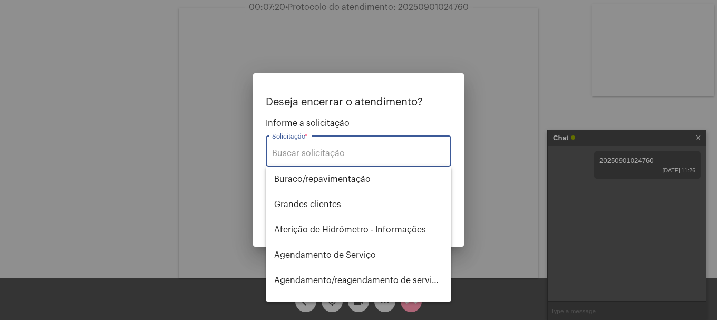
click at [351, 147] on div "Solicitação *" at bounding box center [358, 149] width 173 height 33
type input "T"
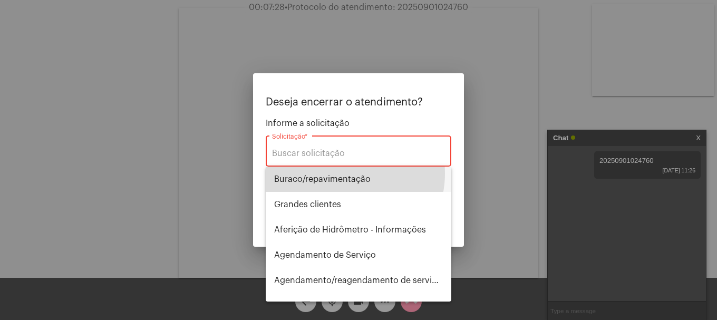
drag, startPoint x: 341, startPoint y: 174, endPoint x: 364, endPoint y: 181, distance: 23.9
click at [342, 174] on span "⁠Buraco/repavimentação" at bounding box center [358, 179] width 169 height 25
type input "⁠Buraco/repavimentação"
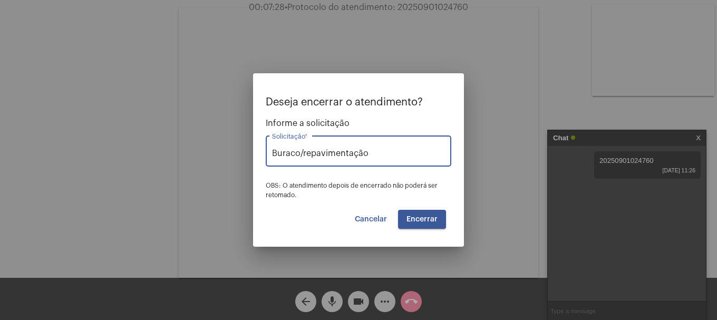
click at [413, 214] on button "Encerrar" at bounding box center [422, 219] width 48 height 19
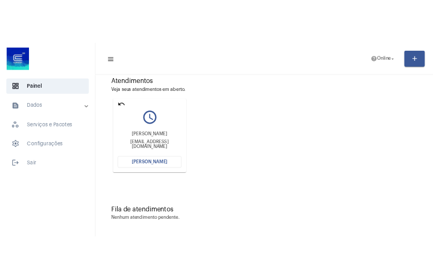
scroll to position [92, 0]
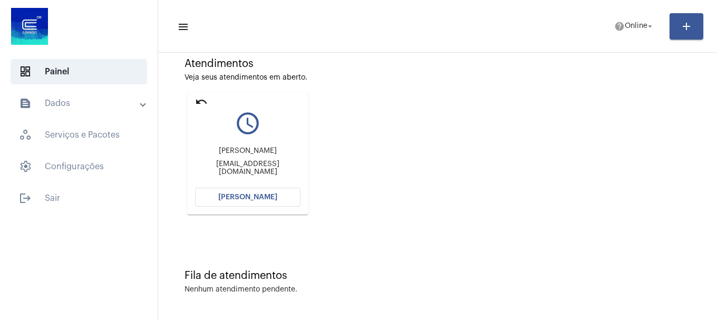
click at [285, 197] on button "[PERSON_NAME]" at bounding box center [248, 197] width 106 height 19
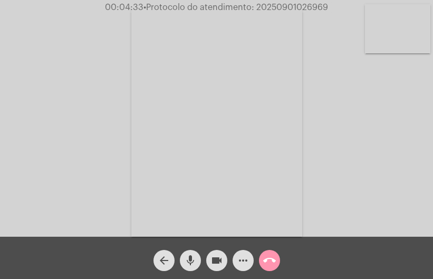
click at [213, 259] on mat-icon "videocam" at bounding box center [216, 260] width 13 height 13
click at [212, 260] on mat-icon "videocam_off" at bounding box center [216, 260] width 13 height 13
click at [219, 258] on mat-icon "videocam" at bounding box center [216, 260] width 13 height 13
click at [214, 258] on mat-icon "videocam_off" at bounding box center [216, 260] width 13 height 13
click at [250, 262] on button "more_horiz" at bounding box center [243, 260] width 21 height 21
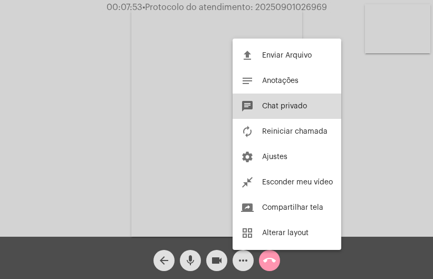
click at [289, 103] on span "Chat privado" at bounding box center [284, 105] width 45 height 7
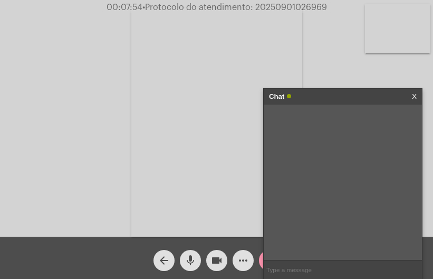
click at [312, 265] on input "text" at bounding box center [343, 269] width 158 height 18
type input "oi"
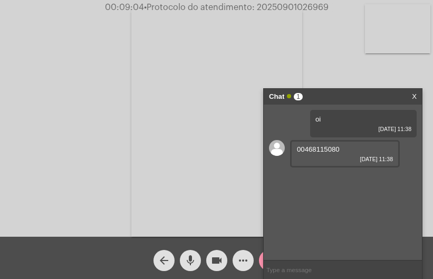
click at [307, 143] on div "00468115080 01/09/2025 11:38" at bounding box center [345, 153] width 110 height 27
click at [307, 148] on span "00468115080" at bounding box center [318, 149] width 43 height 8
copy span "00468115080"
click at [225, 263] on button "videocam" at bounding box center [216, 260] width 21 height 21
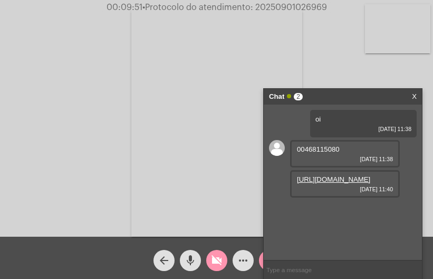
click at [331, 177] on link "https://neft-transfer-bucket.s3.amazonaws.com/temp-02eb5266-0334-4d30-dae0-cda9…" at bounding box center [333, 179] width 73 height 8
click at [217, 263] on mat-icon "videocam_off" at bounding box center [216, 260] width 13 height 13
click at [280, 8] on span "• Protocolo do atendimento: 20250901026969" at bounding box center [233, 7] width 185 height 8
copy span "20250901026969"
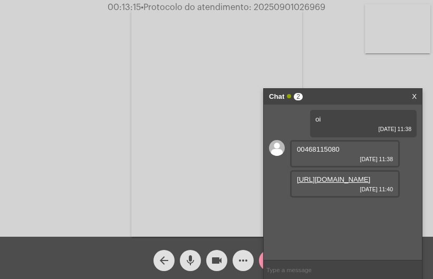
click at [324, 267] on input "text" at bounding box center [343, 269] width 158 height 18
paste input "20250901026969"
type input "20250901026969"
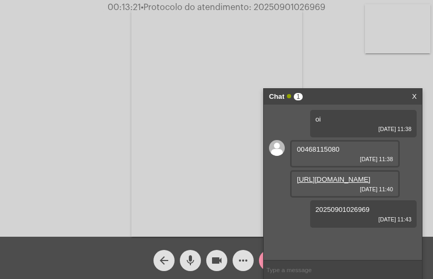
click at [261, 266] on button "call_end" at bounding box center [269, 260] width 21 height 21
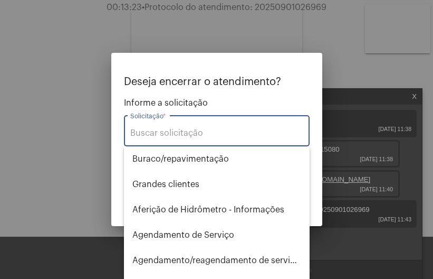
click at [226, 128] on input "Solicitação *" at bounding box center [216, 132] width 173 height 9
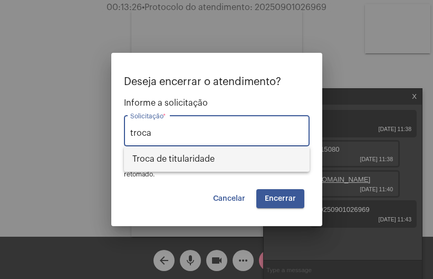
click at [242, 152] on span "Troca de titularidade" at bounding box center [216, 158] width 169 height 25
type input "Troca de titularidade"
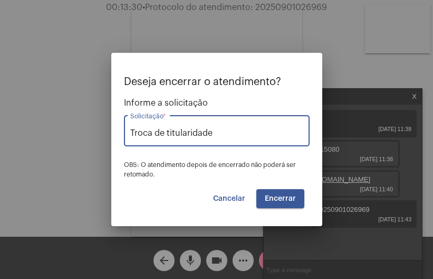
click at [286, 203] on button "Encerrar" at bounding box center [280, 198] width 48 height 19
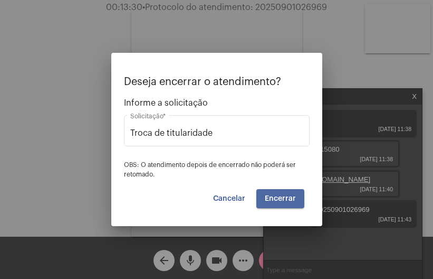
click at [286, 203] on button "Encerrar" at bounding box center [280, 198] width 48 height 19
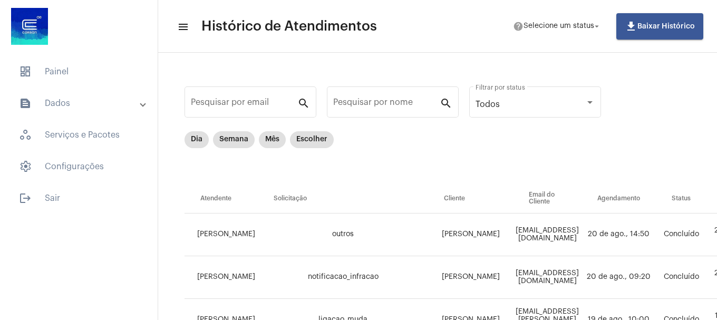
click at [75, 88] on mat-list "dashboard Painel text_snippet_outlined Dados history_outlined Histórico schedul…" at bounding box center [79, 133] width 158 height 156
click at [76, 79] on span "dashboard Painel" at bounding box center [79, 71] width 137 height 25
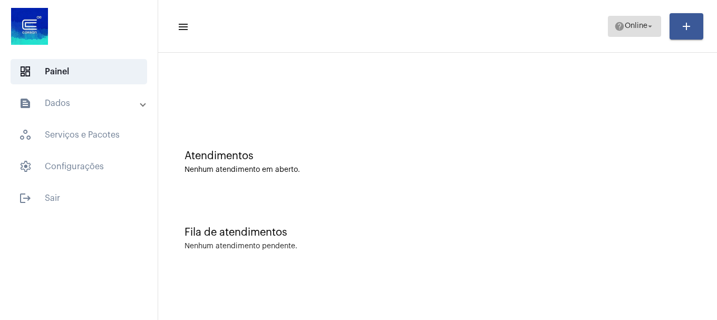
click at [638, 32] on span "help Online arrow_drop_down" at bounding box center [635, 25] width 41 height 19
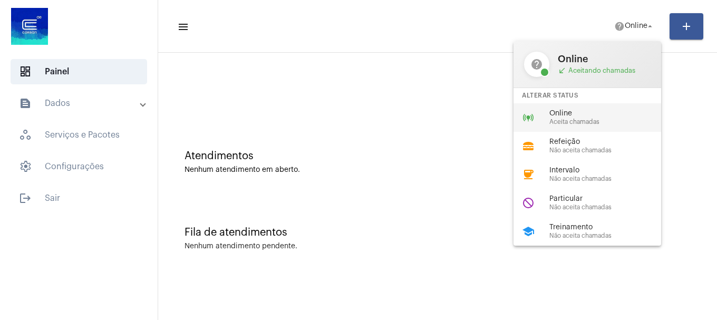
click at [627, 123] on span "Aceita chamadas" at bounding box center [610, 122] width 120 height 7
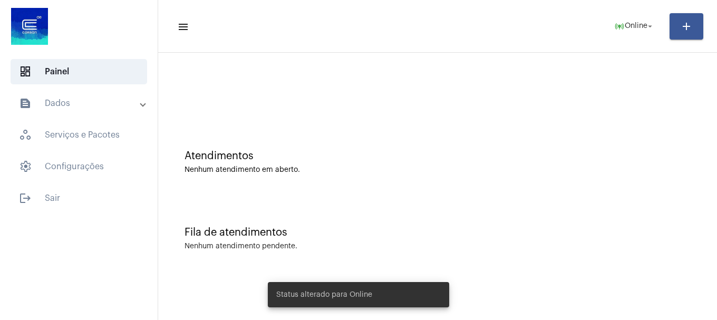
click at [83, 109] on mat-panel-title "text_snippet_outlined Dados" at bounding box center [80, 103] width 122 height 13
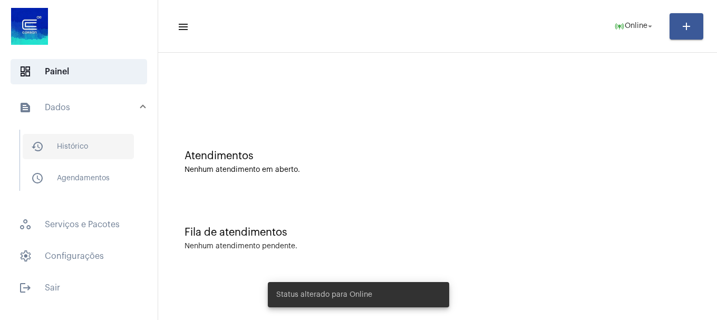
click at [71, 158] on span "history_outlined Histórico" at bounding box center [78, 146] width 111 height 25
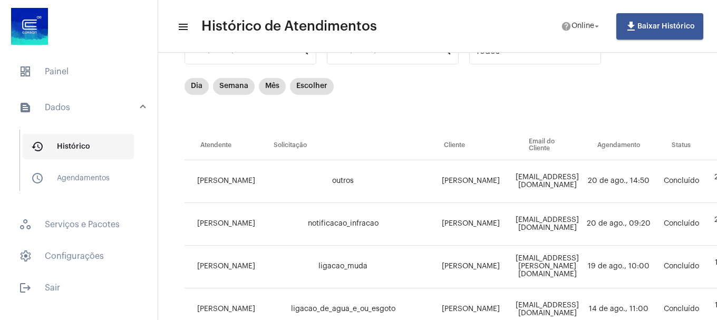
scroll to position [158, 0]
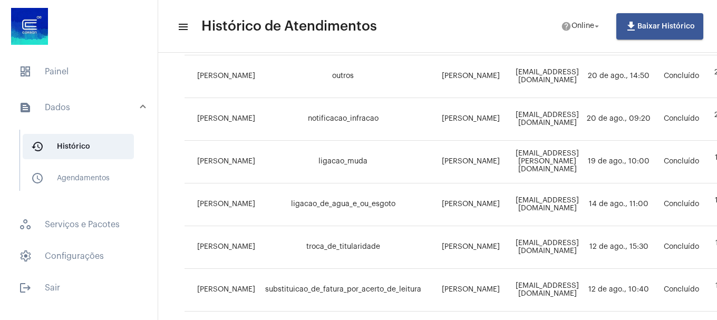
click at [69, 109] on mat-panel-title "text_snippet_outlined Dados" at bounding box center [80, 107] width 122 height 13
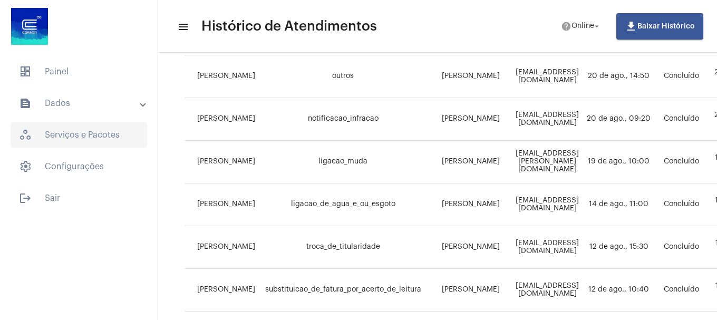
click at [69, 141] on span "workspaces_outlined Serviços e Pacotes" at bounding box center [79, 134] width 137 height 25
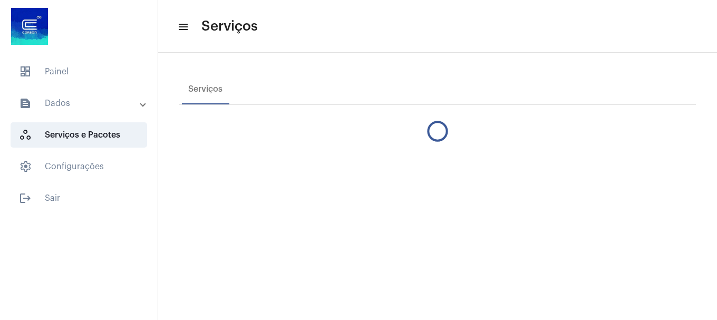
click at [79, 118] on mat-accordion "text_snippet_outlined Dados history_outlined Histórico schedule_outlined Agenda…" at bounding box center [79, 135] width 158 height 89
click at [80, 112] on mat-expansion-panel-header "text_snippet_outlined Dados" at bounding box center [81, 103] width 151 height 25
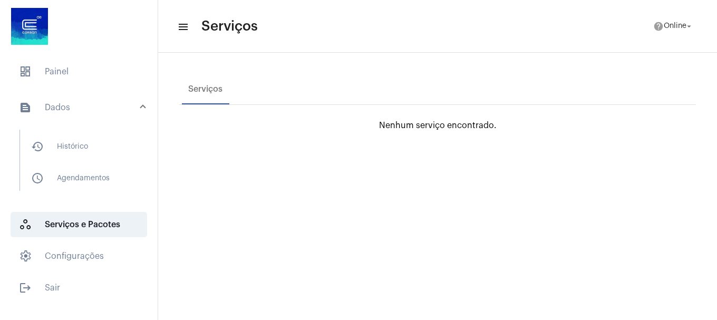
click at [74, 128] on div "history_outlined Histórico schedule_outlined Agendamentos" at bounding box center [81, 164] width 151 height 81
click at [73, 140] on span "history_outlined Histórico" at bounding box center [78, 146] width 111 height 25
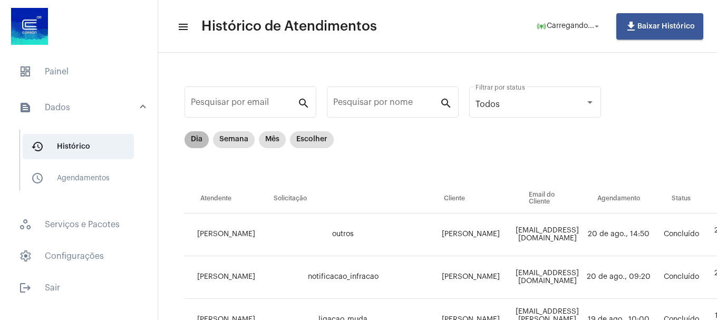
click at [196, 140] on mat-chip "Dia" at bounding box center [197, 139] width 24 height 17
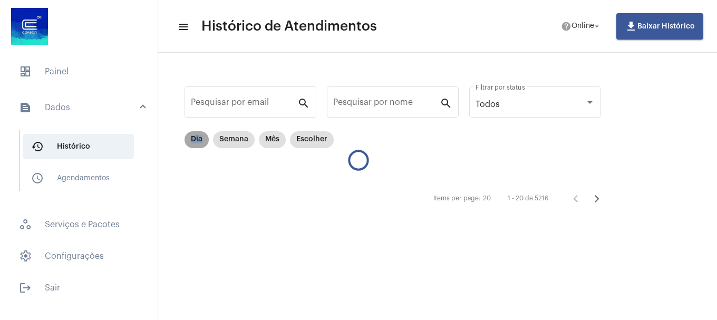
click at [196, 140] on mat-chip "Dia" at bounding box center [197, 139] width 24 height 17
click at [197, 139] on mat-chip "Dia" at bounding box center [197, 139] width 24 height 17
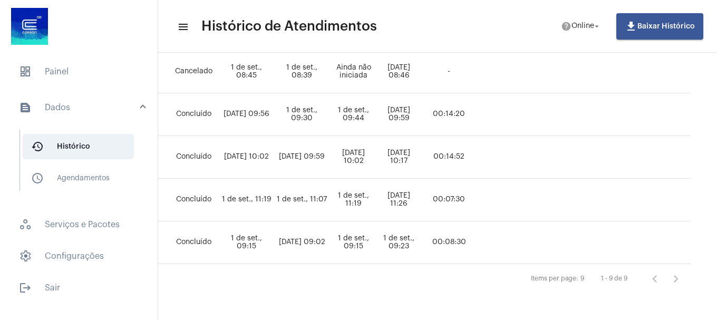
scroll to position [342, 0]
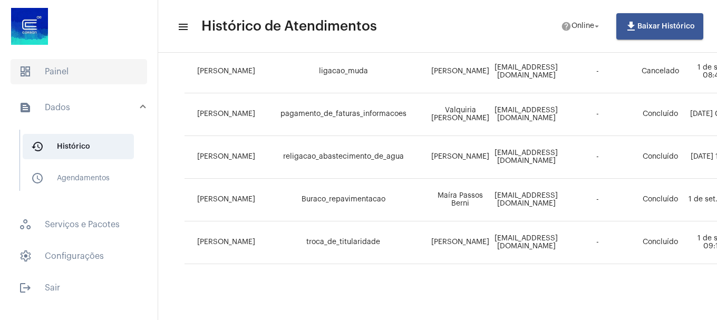
click at [62, 61] on span "dashboard Painel" at bounding box center [79, 71] width 137 height 25
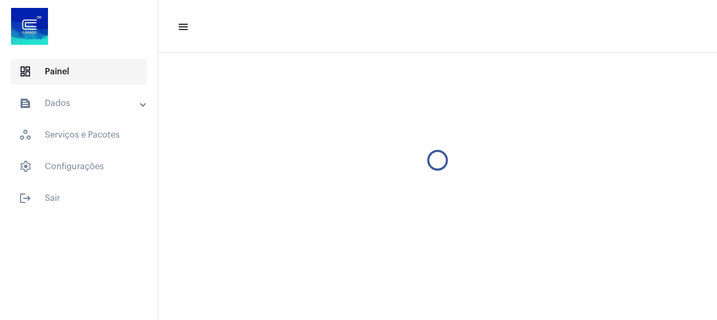
click at [62, 66] on span "dashboard Painel" at bounding box center [79, 71] width 137 height 25
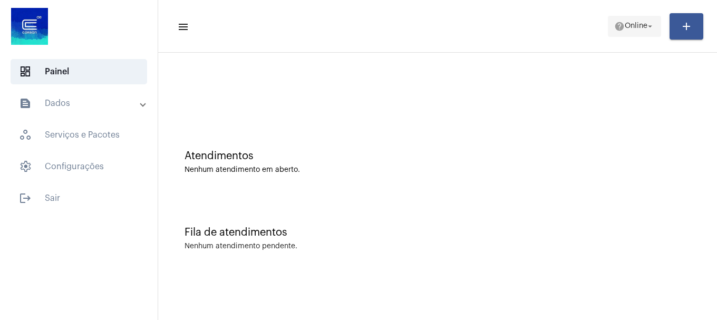
click at [627, 22] on span "help Online arrow_drop_down" at bounding box center [635, 25] width 41 height 19
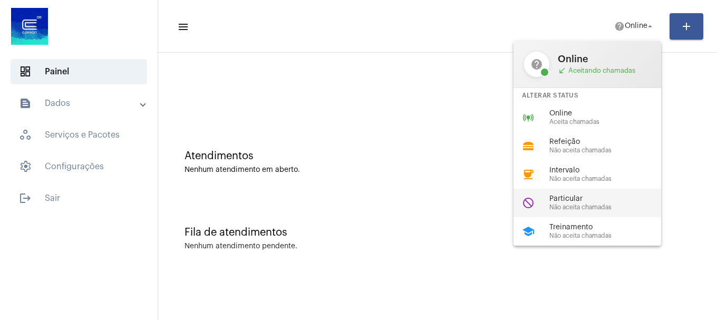
click at [580, 197] on span "Particular" at bounding box center [610, 199] width 120 height 8
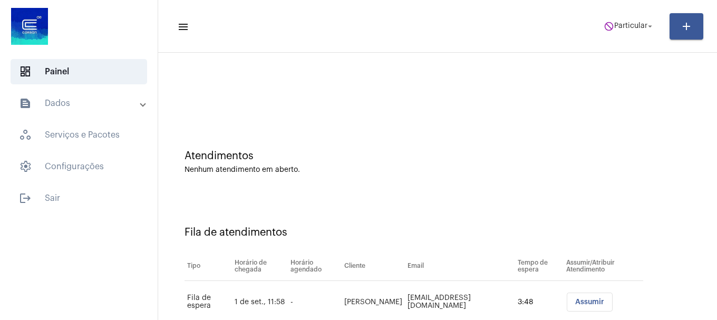
scroll to position [32, 0]
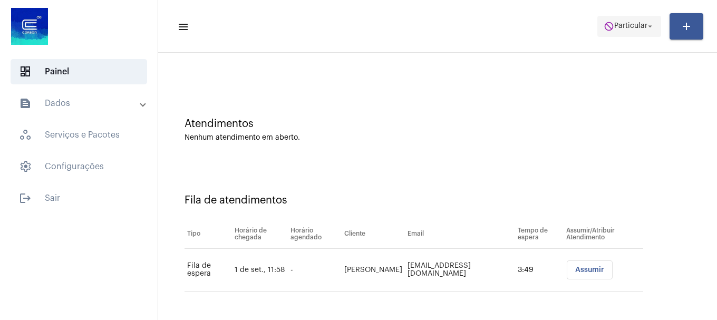
click at [639, 36] on button "do_not_disturb Particular arrow_drop_down" at bounding box center [630, 26] width 64 height 21
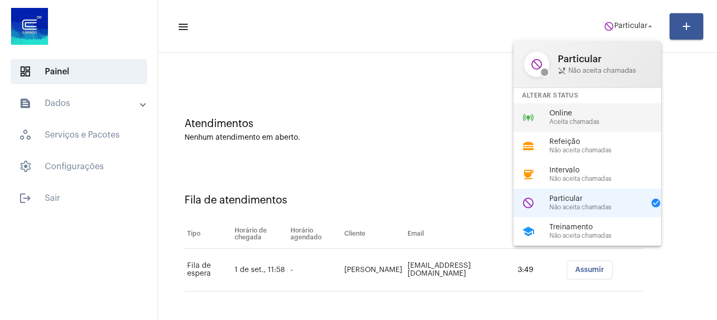
click at [583, 114] on span "Online" at bounding box center [610, 114] width 120 height 8
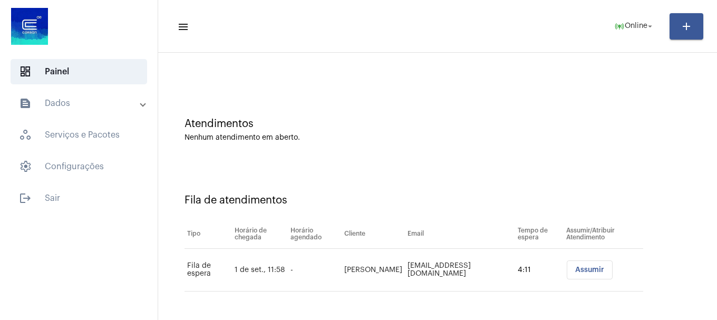
click at [590, 273] on span "Assumir" at bounding box center [590, 269] width 29 height 7
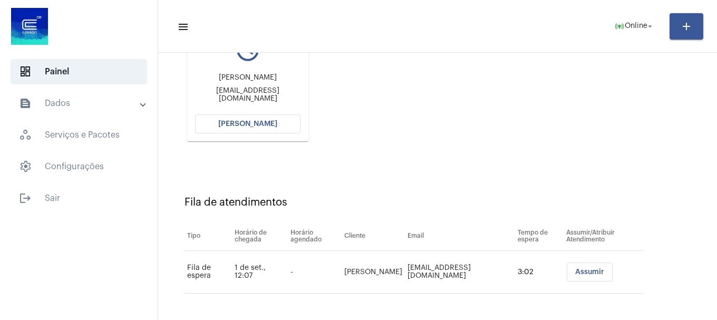
scroll to position [168, 0]
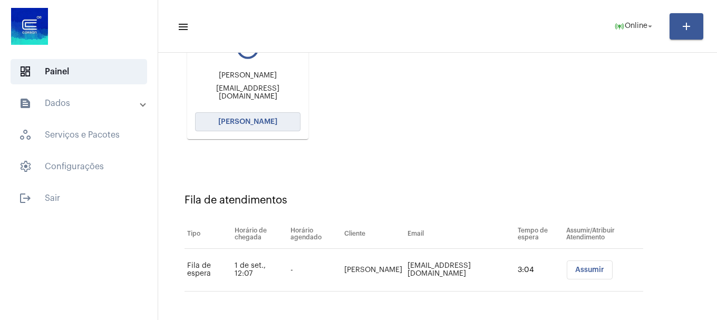
click at [246, 130] on button "[PERSON_NAME]" at bounding box center [248, 121] width 106 height 19
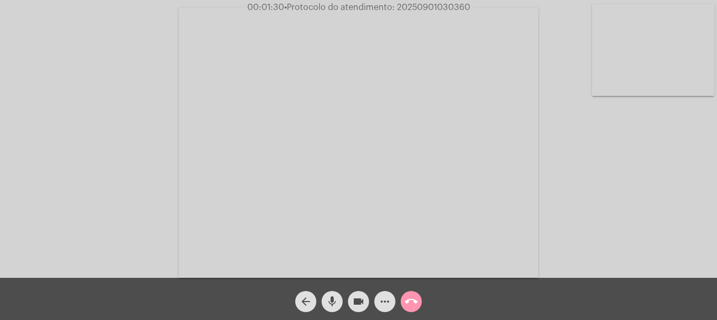
click at [363, 307] on mat-icon "videocam" at bounding box center [358, 301] width 13 height 13
click at [364, 307] on mat-icon "videocam_off" at bounding box center [358, 301] width 13 height 13
click at [690, 43] on video at bounding box center [653, 50] width 122 height 92
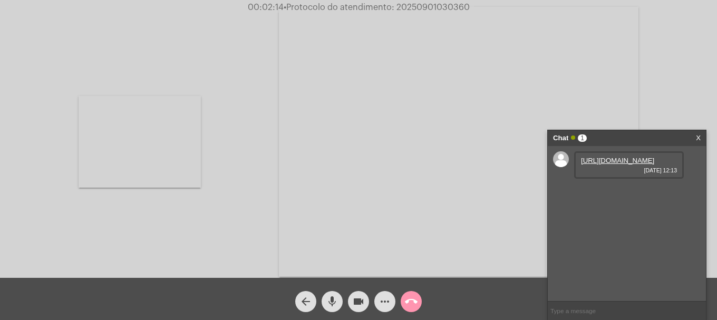
click at [603, 164] on link "https://neft-transfer-bucket.s3.amazonaws.com/temp-fe1cb018-5d72-1703-d5cb-8acb…" at bounding box center [617, 161] width 73 height 8
click at [626, 195] on link "https://neft-transfer-bucket.s3.amazonaws.com/temp-e6f218fa-5afe-4e5d-9176-e383…" at bounding box center [617, 191] width 73 height 8
click at [159, 156] on video at bounding box center [140, 142] width 122 height 92
click at [384, 296] on mat-icon "more_horiz" at bounding box center [385, 301] width 13 height 13
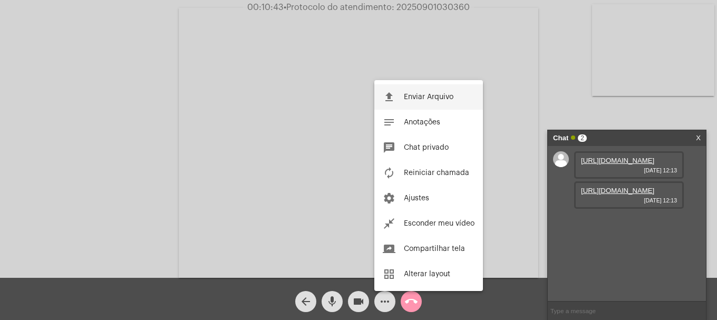
click at [426, 102] on button "file_upload Enviar Arquivo" at bounding box center [429, 96] width 109 height 25
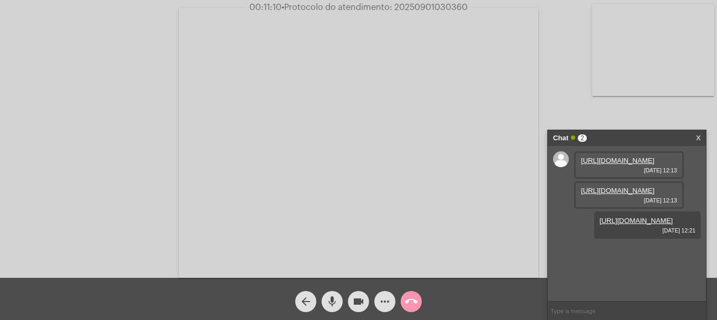
click at [433, 2] on div "Acessando Câmera e Microfone..." at bounding box center [358, 139] width 717 height 278
click at [432, 5] on span "• Protocolo do atendimento: 20250901030360" at bounding box center [374, 7] width 186 height 8
copy span "20250901030360"
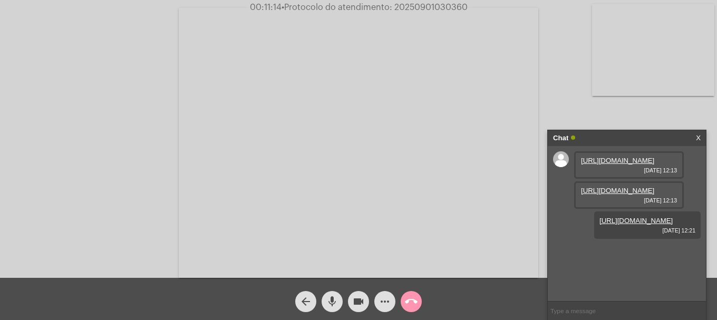
click at [618, 313] on input "text" at bounding box center [627, 311] width 158 height 18
paste input "20250901030360"
type input "20250901030360"
click at [405, 302] on button "call_end" at bounding box center [411, 301] width 21 height 21
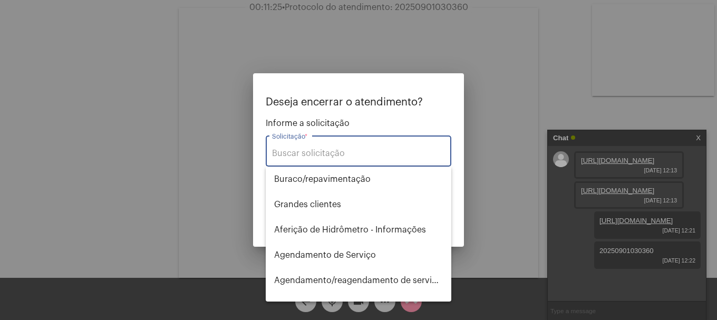
click at [380, 156] on input "Solicitação *" at bounding box center [358, 153] width 173 height 9
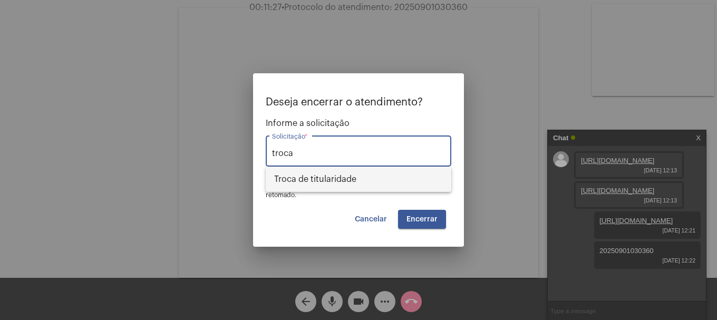
click at [362, 178] on span "Troca de titularidade" at bounding box center [358, 179] width 169 height 25
type input "Troca de titularidade"
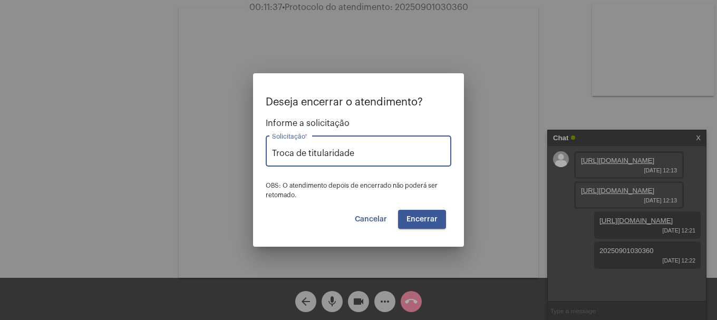
click at [439, 219] on button "Encerrar" at bounding box center [422, 219] width 48 height 19
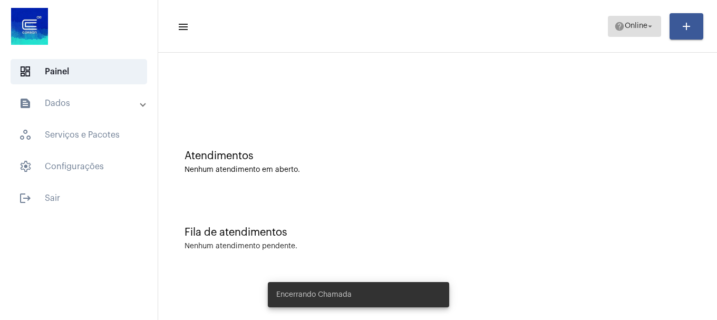
click at [629, 34] on span "help Online arrow_drop_down" at bounding box center [635, 25] width 41 height 19
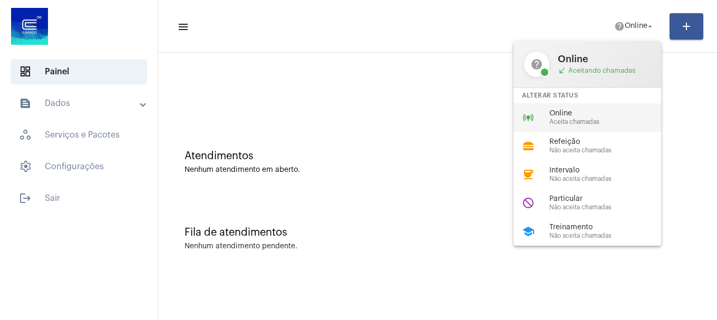
click at [602, 115] on span "Online" at bounding box center [610, 114] width 120 height 8
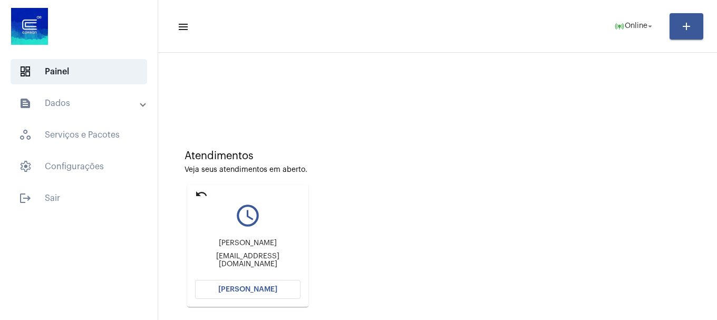
drag, startPoint x: 197, startPoint y: 177, endPoint x: 196, endPoint y: 183, distance: 5.4
click at [196, 177] on div "Atendimentos Veja seus atendimentos em aberto. undo query_builder Silvana guara…" at bounding box center [438, 225] width 549 height 212
click at [194, 198] on mat-card "undo query_builder Silvana guaragni Silvanaguaragni@gmail.com Abrir Chamada" at bounding box center [247, 246] width 121 height 122
click at [199, 193] on mat-icon "undo" at bounding box center [201, 194] width 13 height 13
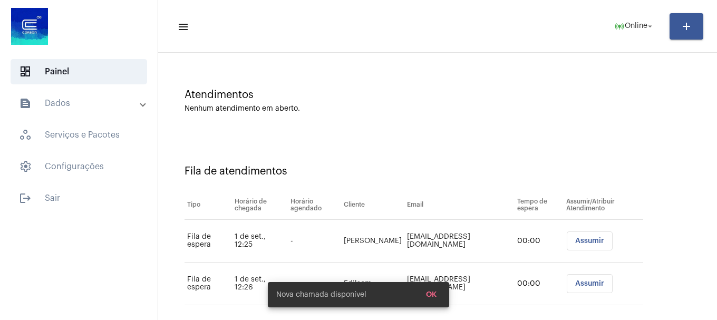
scroll to position [75, 0]
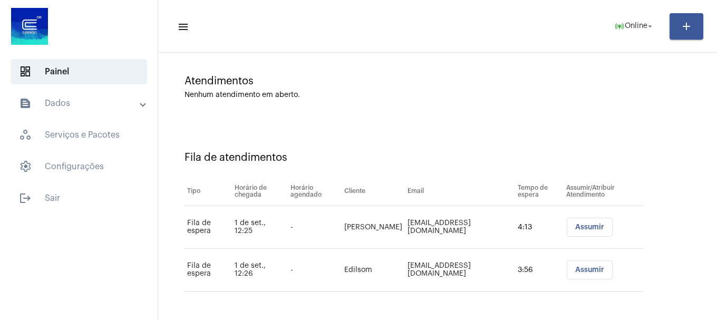
click at [590, 273] on span "Assumir" at bounding box center [590, 269] width 29 height 7
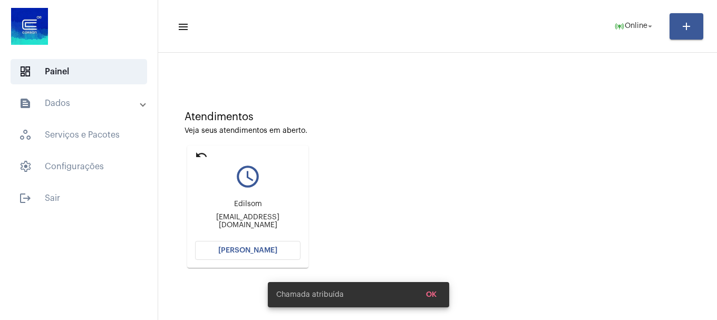
scroll to position [92, 0]
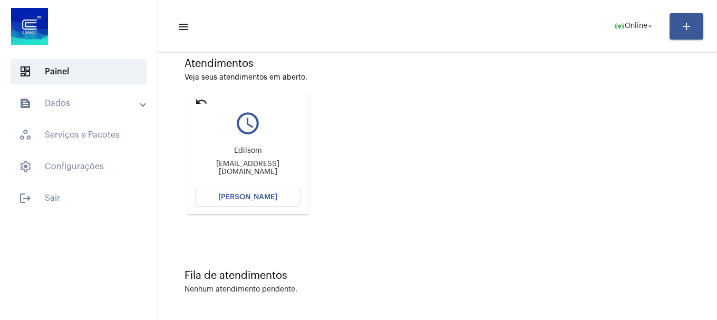
click at [250, 193] on button "[PERSON_NAME]" at bounding box center [248, 197] width 106 height 19
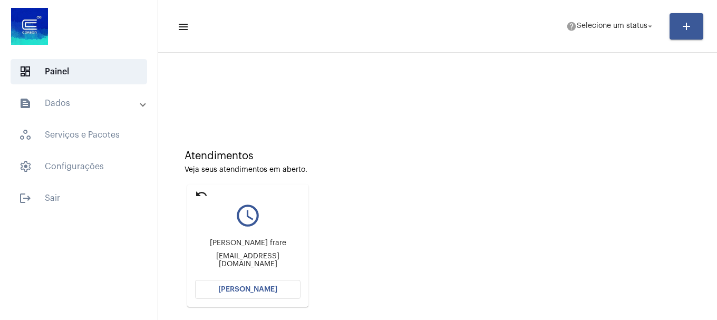
scroll to position [92, 0]
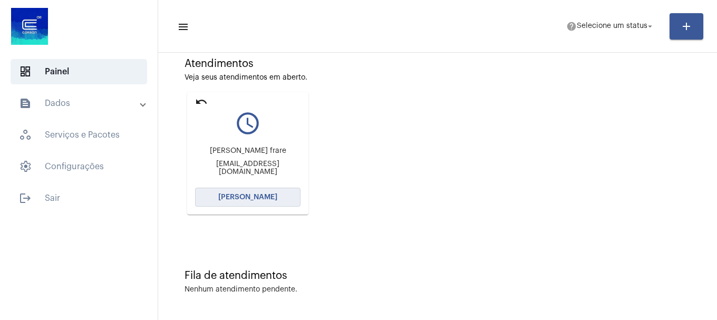
click at [284, 198] on button "[PERSON_NAME]" at bounding box center [248, 197] width 106 height 19
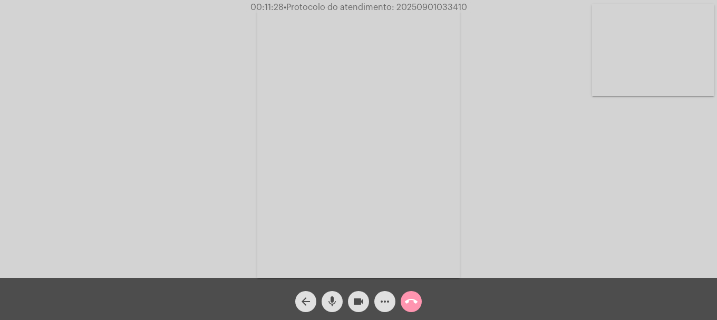
click at [359, 299] on mat-icon "videocam" at bounding box center [358, 301] width 13 height 13
click at [365, 295] on button "videocam_off" at bounding box center [358, 301] width 21 height 21
click at [418, 8] on span "• Protocolo do atendimento: 20250901033410" at bounding box center [376, 7] width 184 height 8
copy span "20250901033410"
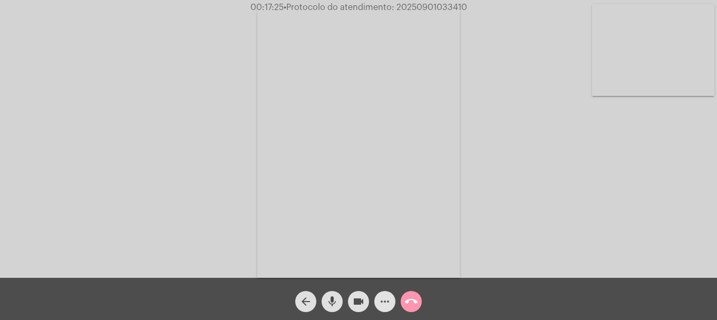
click at [381, 302] on mat-icon "more_horiz" at bounding box center [385, 301] width 13 height 13
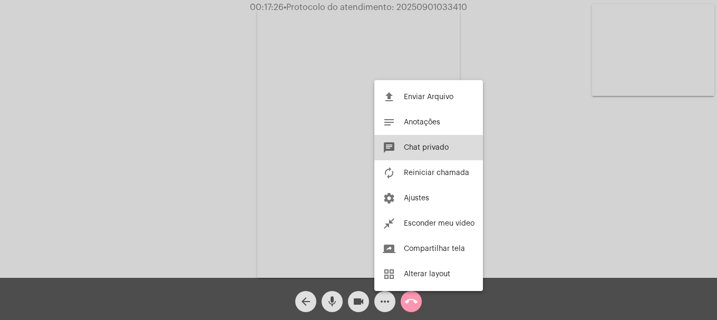
click at [403, 156] on button "chat Chat privado" at bounding box center [429, 147] width 109 height 25
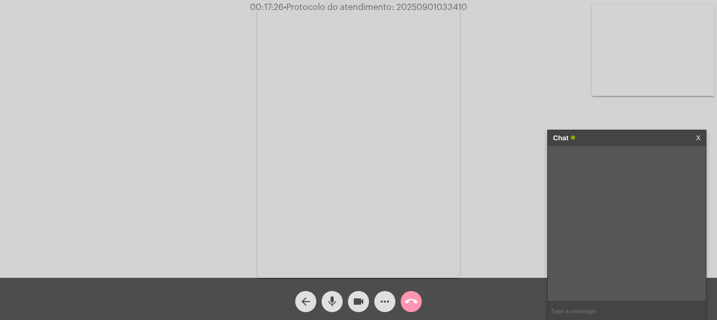
click at [596, 314] on input "text" at bounding box center [627, 311] width 158 height 18
paste input "20250901033410"
type input "20250901033410"
click at [409, 296] on mat-icon "call_end" at bounding box center [411, 301] width 13 height 13
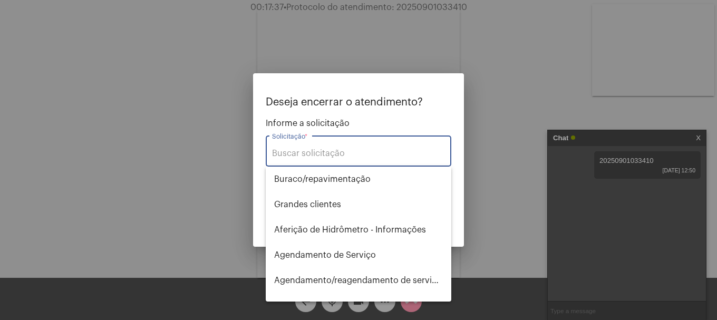
click at [361, 150] on input "Solicitação *" at bounding box center [358, 153] width 173 height 9
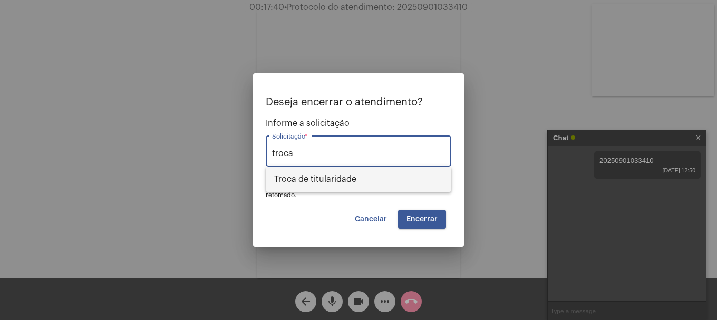
click at [383, 190] on span "Troca de titularidade" at bounding box center [358, 179] width 169 height 25
type input "Troca de titularidade"
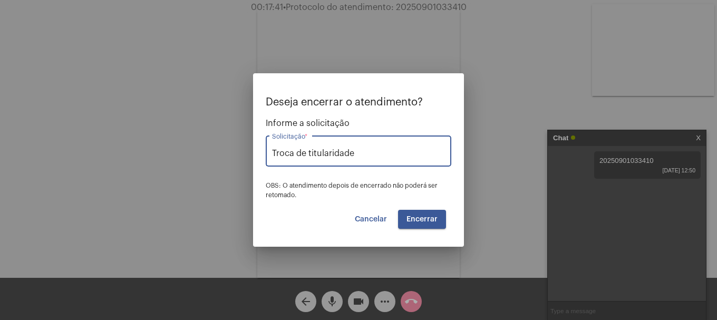
click at [438, 217] on button "Encerrar" at bounding box center [422, 219] width 48 height 19
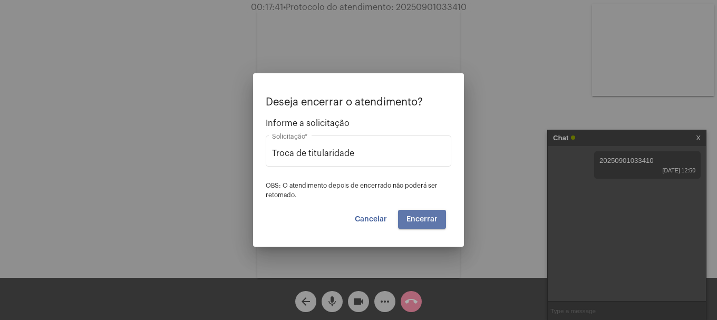
click at [438, 217] on button "Encerrar" at bounding box center [422, 219] width 48 height 19
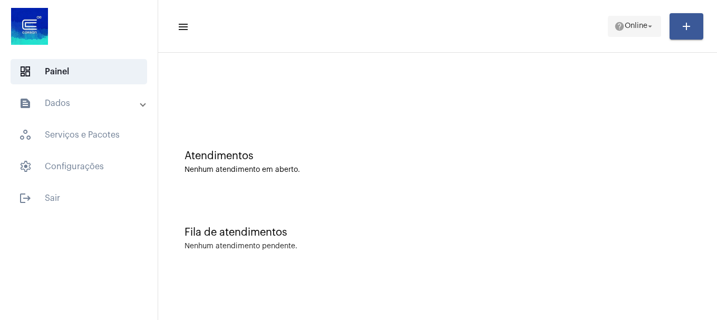
click at [625, 26] on span "Online" at bounding box center [636, 26] width 23 height 7
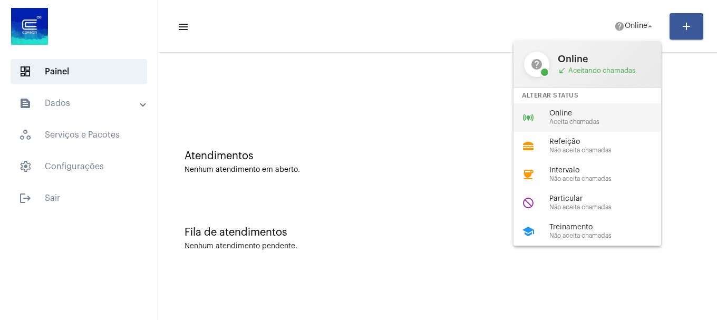
click at [563, 119] on span "Aceita chamadas" at bounding box center [610, 122] width 120 height 7
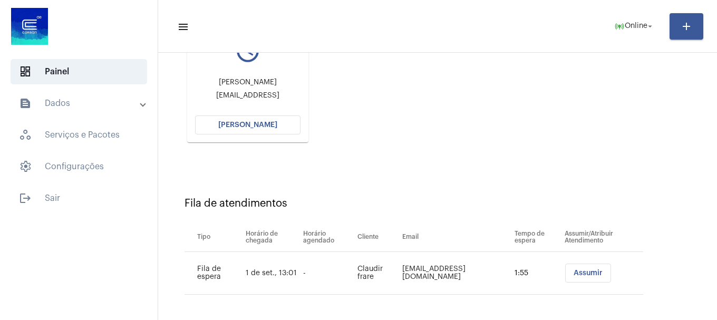
scroll to position [168, 0]
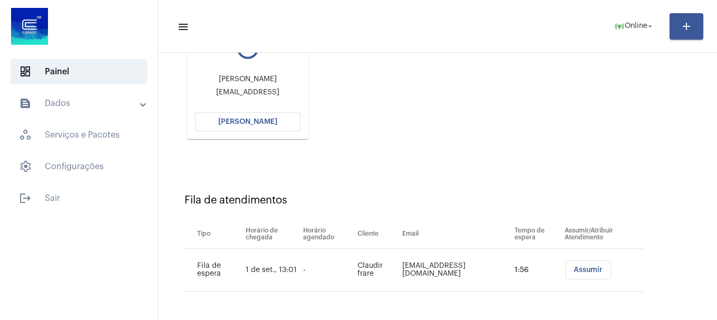
click at [249, 124] on span "[PERSON_NAME]" at bounding box center [247, 121] width 59 height 7
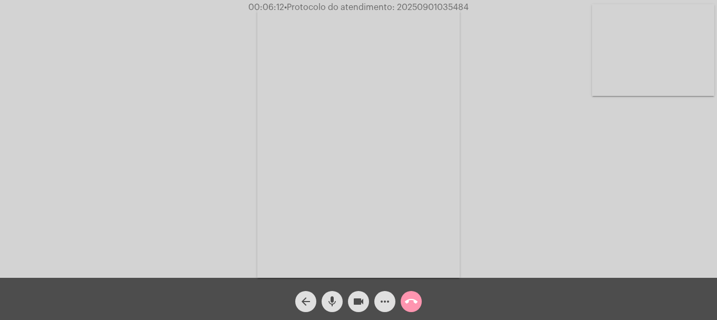
click at [435, 5] on span "• Protocolo do atendimento: 20250901035484" at bounding box center [376, 7] width 185 height 8
click at [435, 5] on span "• Protocolo do atendimento: 20250901035484" at bounding box center [377, 7] width 185 height 8
copy span "20250901035484"
click at [405, 309] on span "call_end" at bounding box center [411, 301] width 13 height 21
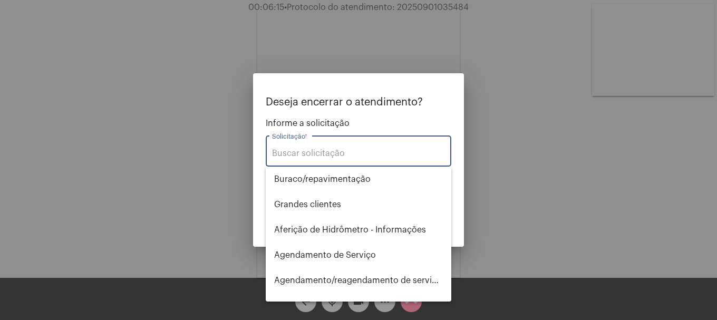
click at [362, 156] on input "Solicitação *" at bounding box center [358, 153] width 173 height 9
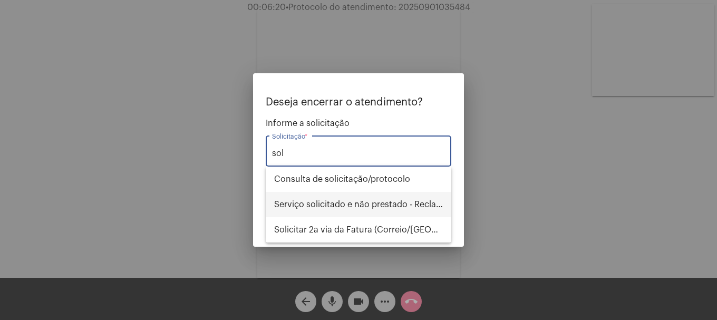
click at [371, 206] on span "Serviço solicitado e não prestado - Reclamação" at bounding box center [358, 204] width 169 height 25
type input "Serviço solicitado e não prestado - Reclamação"
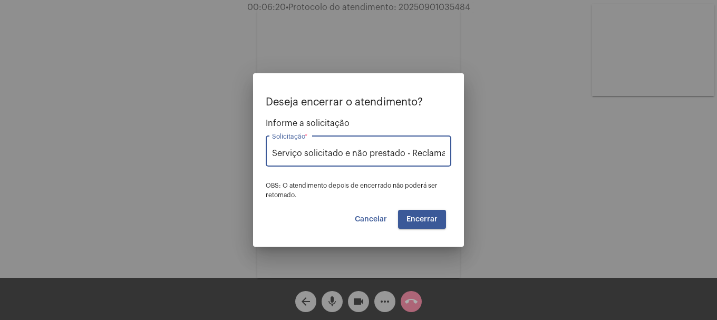
scroll to position [0, 14]
click at [415, 221] on span "Encerrar" at bounding box center [422, 219] width 31 height 7
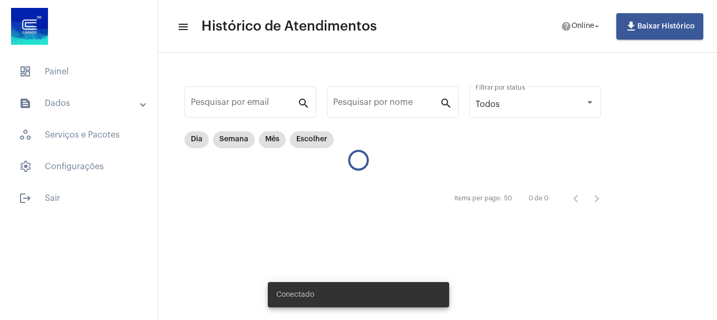
click at [87, 84] on mat-list "dashboard Painel text_snippet_outlined Dados history_outlined Histórico schedul…" at bounding box center [79, 133] width 158 height 156
click at [88, 77] on span "dashboard Painel" at bounding box center [79, 71] width 137 height 25
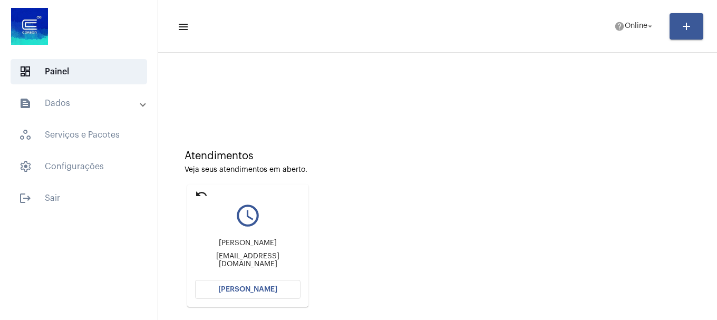
click at [193, 188] on mat-card "undo query_builder [PERSON_NAME] [PERSON_NAME][EMAIL_ADDRESS][DOMAIN_NAME] [PER…" at bounding box center [247, 246] width 121 height 122
click at [207, 190] on mat-icon "undo" at bounding box center [201, 194] width 13 height 13
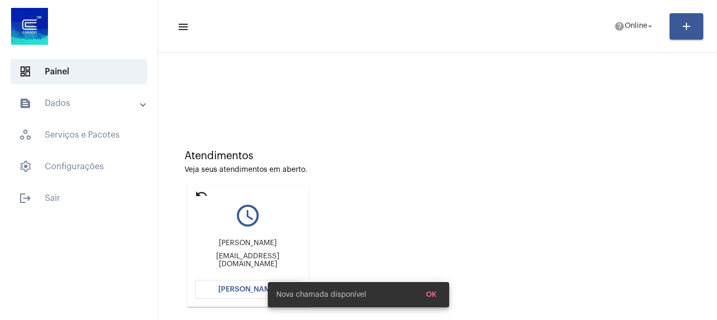
click at [203, 195] on mat-icon "undo" at bounding box center [201, 194] width 13 height 13
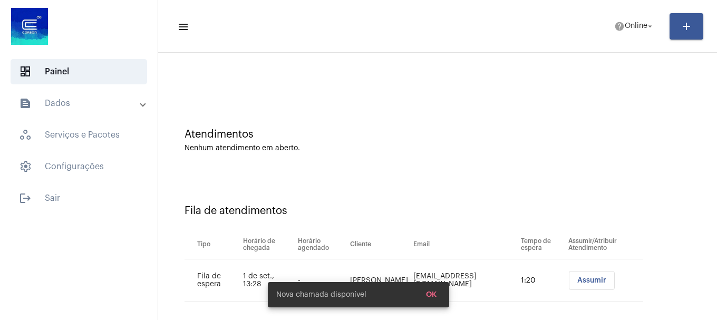
scroll to position [32, 0]
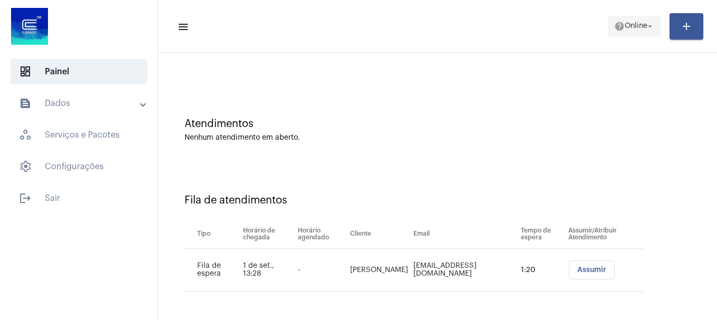
click at [624, 32] on span "help Online arrow_drop_down" at bounding box center [635, 25] width 41 height 19
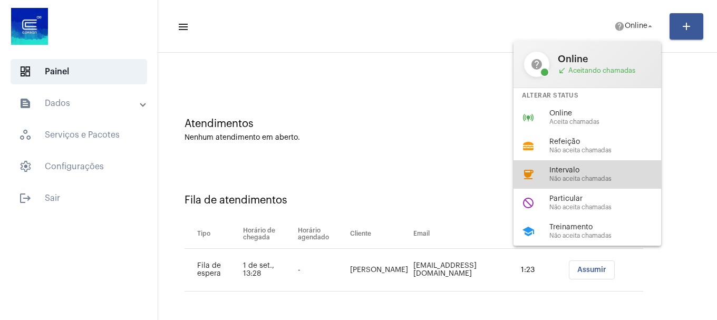
click at [596, 168] on span "Intervalo" at bounding box center [610, 171] width 120 height 8
